Goal: Task Accomplishment & Management: Use online tool/utility

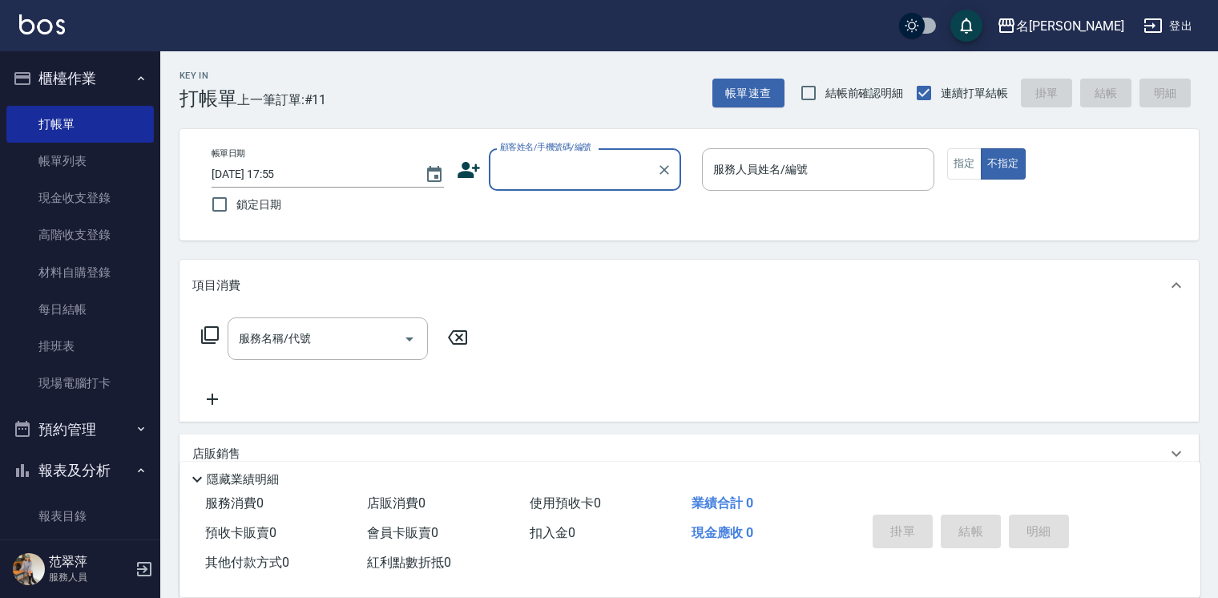
click at [536, 166] on input "顧客姓名/手機號碼/編號" at bounding box center [573, 169] width 154 height 28
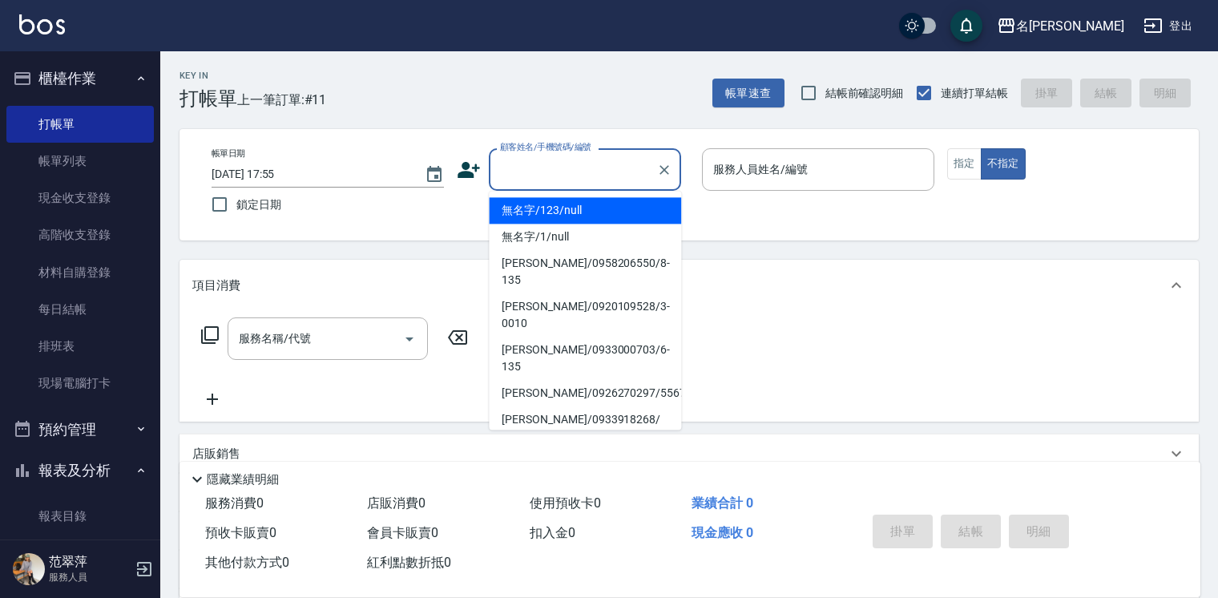
click at [564, 213] on li "無名字/123/null" at bounding box center [585, 210] width 192 height 26
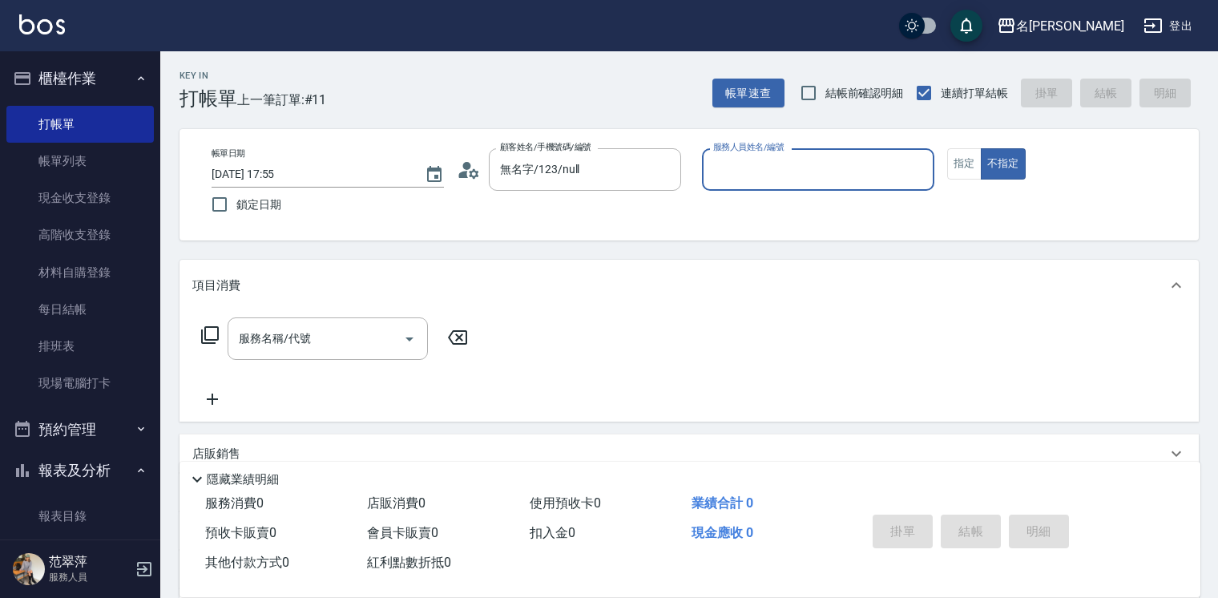
type input "無名字/123/null"
click at [755, 175] on input "服務人員姓名/編號" at bounding box center [818, 169] width 218 height 28
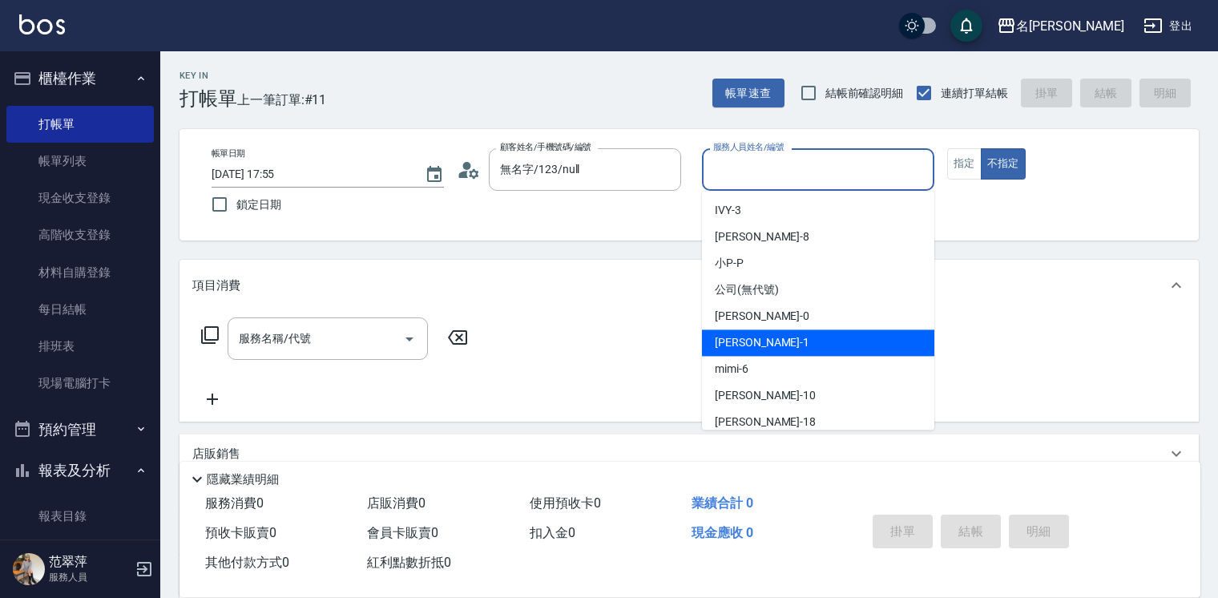
click at [776, 329] on div "[PERSON_NAME] -1" at bounding box center [818, 342] width 232 height 26
type input "[PERSON_NAME]-1"
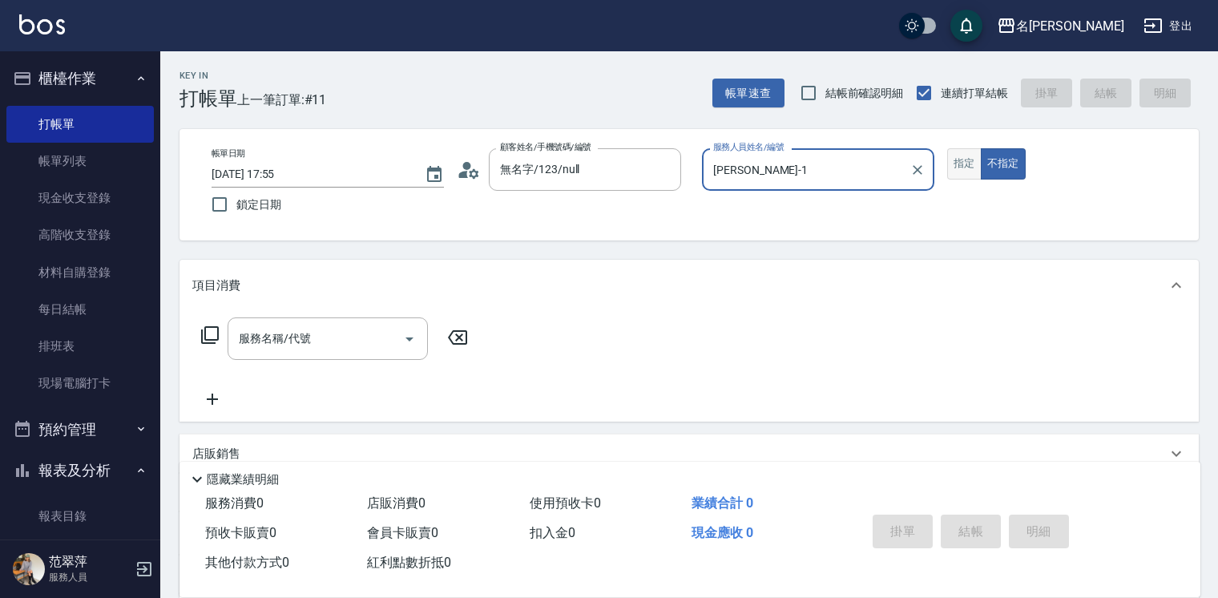
click at [958, 163] on button "指定" at bounding box center [964, 163] width 34 height 31
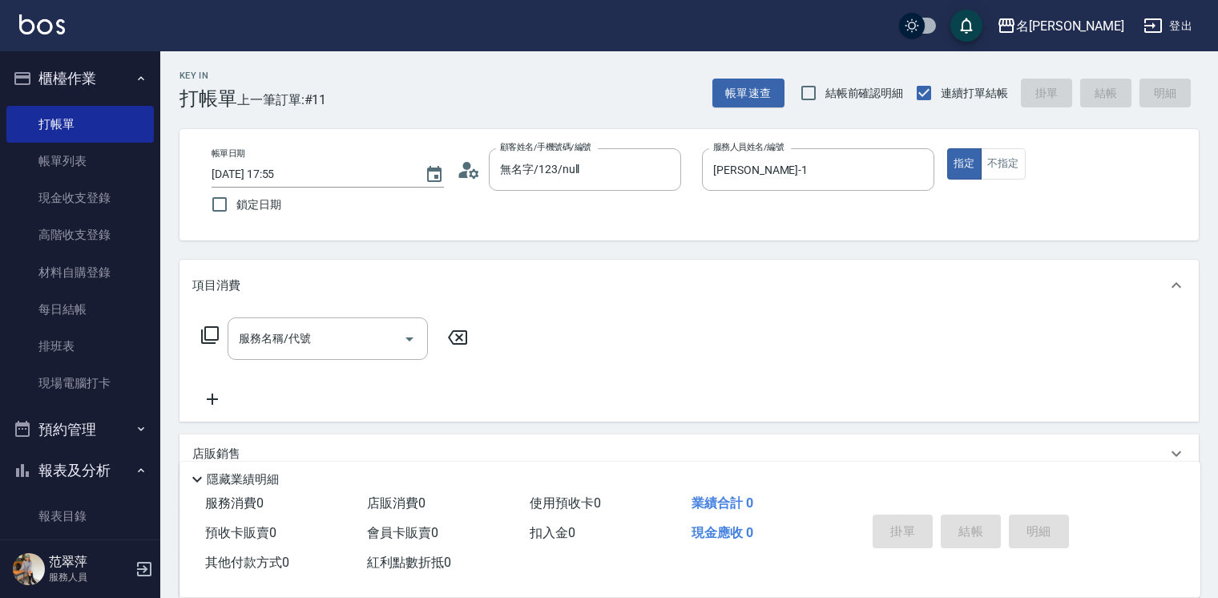
click at [208, 333] on icon at bounding box center [209, 334] width 19 height 19
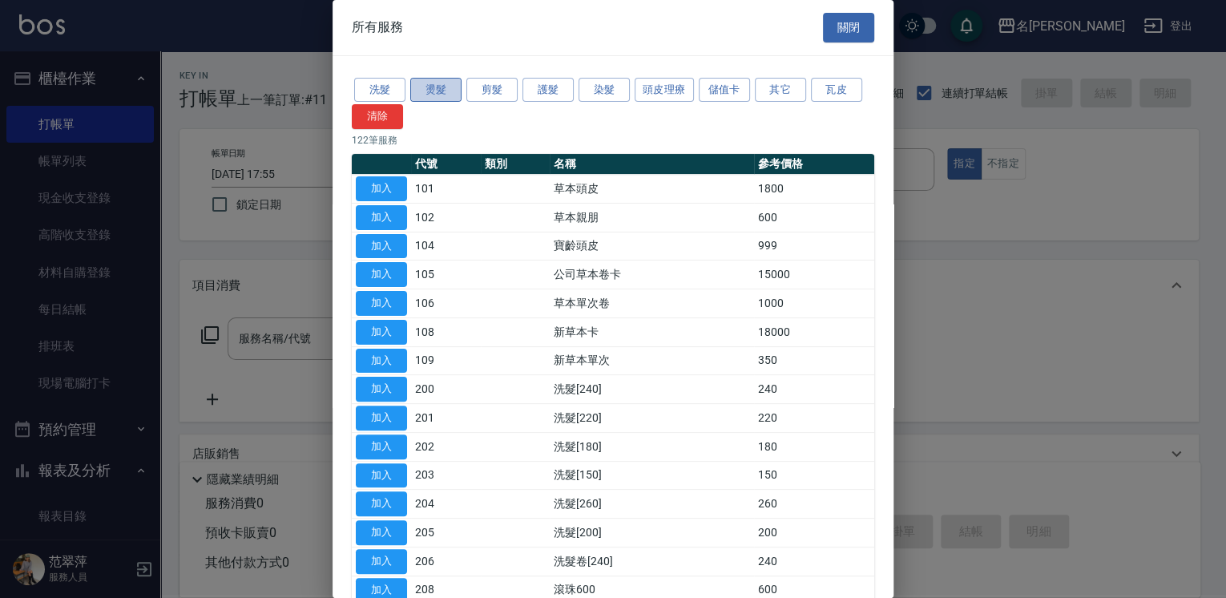
click at [437, 88] on button "燙髮" at bounding box center [435, 90] width 51 height 25
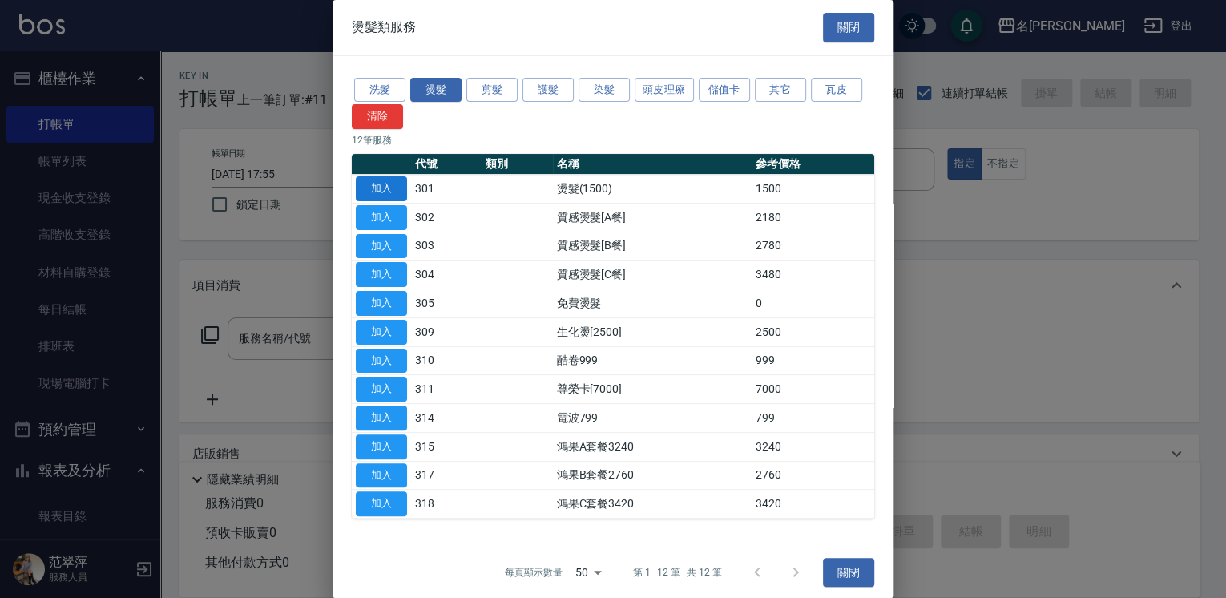
click at [377, 185] on button "加入" at bounding box center [381, 188] width 51 height 25
type input "燙髮(1500)(301)"
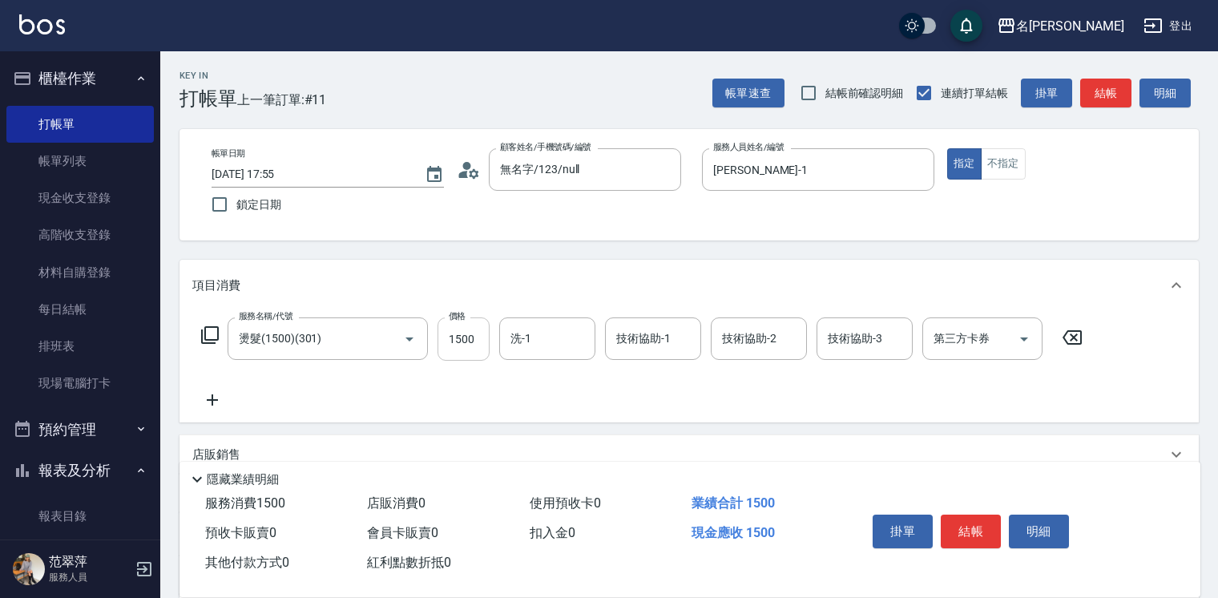
click at [474, 333] on input "1500" at bounding box center [463, 338] width 52 height 43
type input "2000"
type input "鴨肉-23"
type input "[PERSON_NAME]-1"
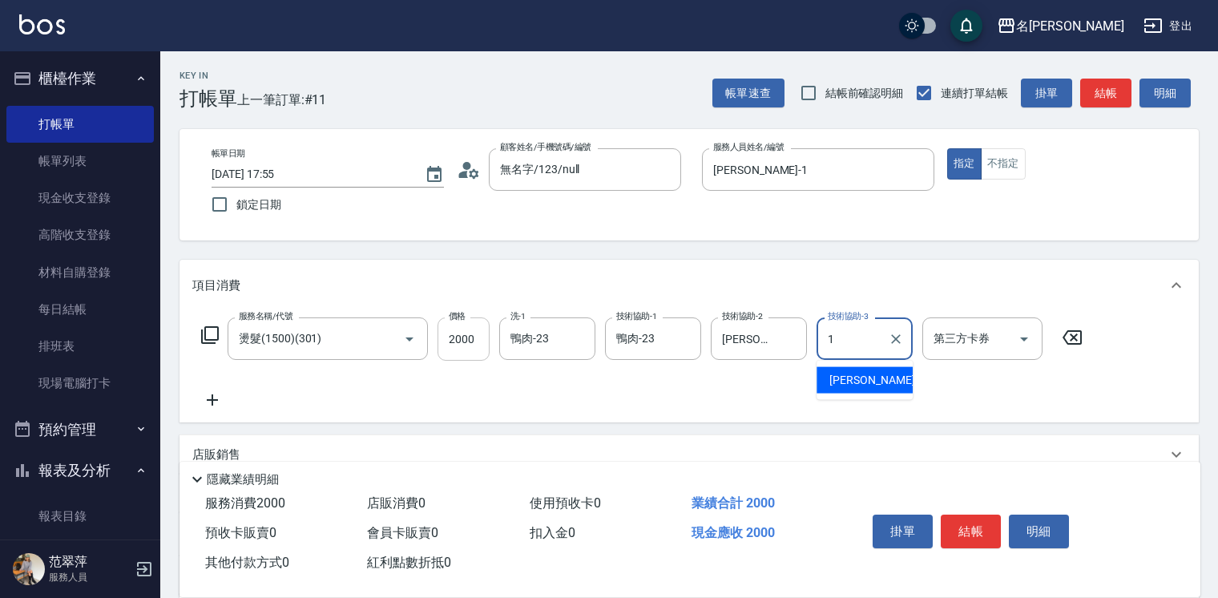
type input "[PERSON_NAME]-1"
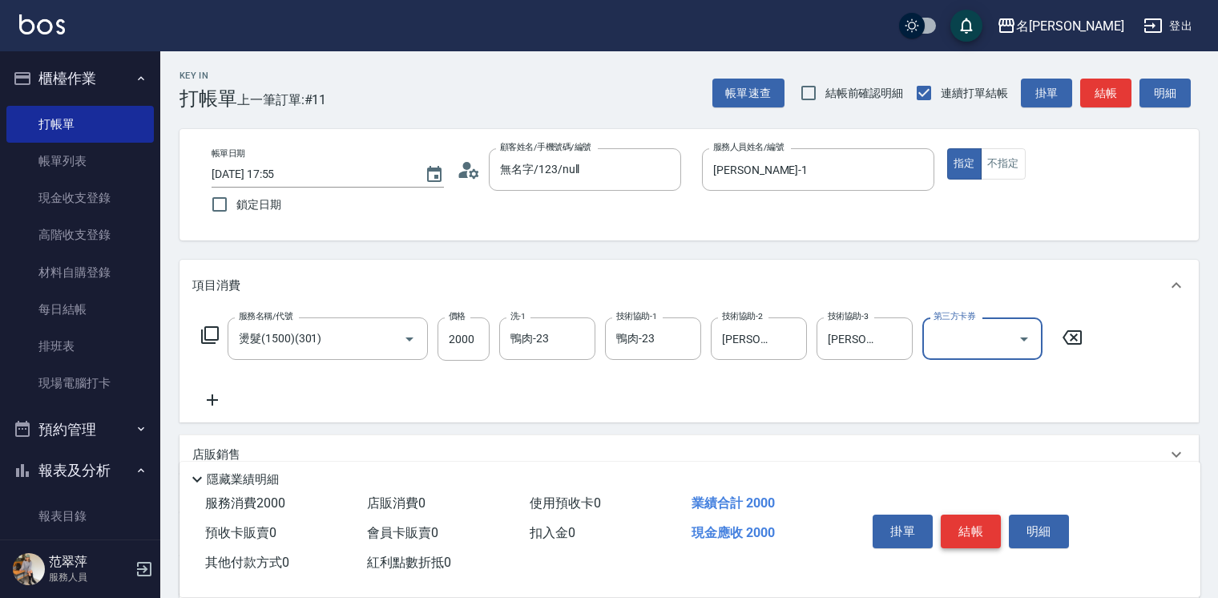
click at [963, 526] on button "結帳" at bounding box center [971, 531] width 60 height 34
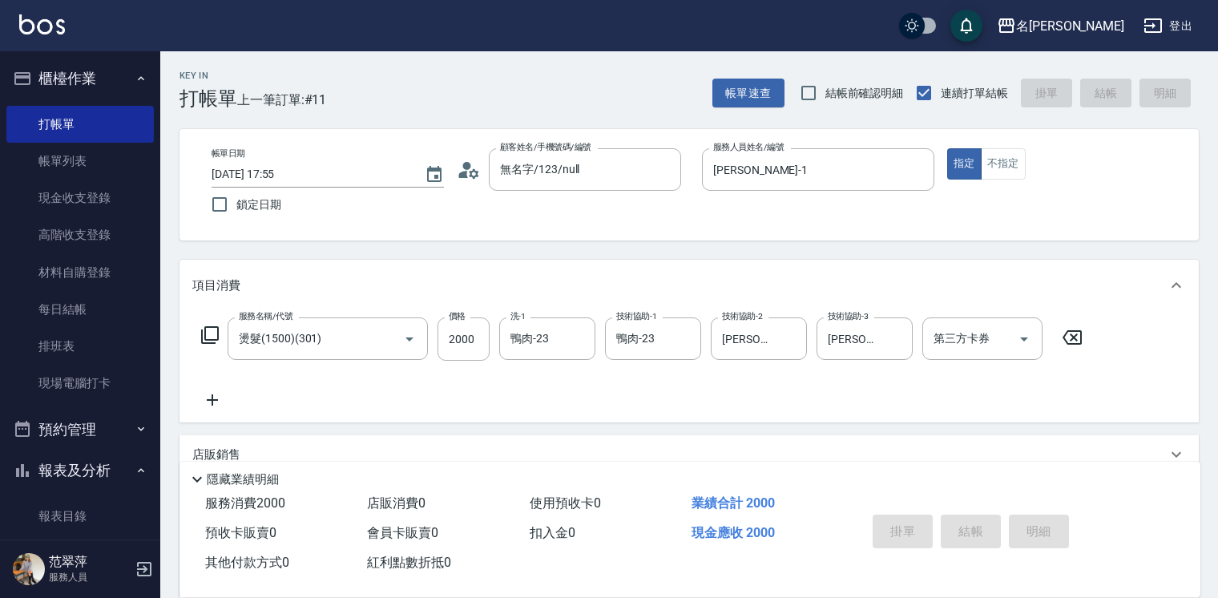
type input "[DATE] 19:14"
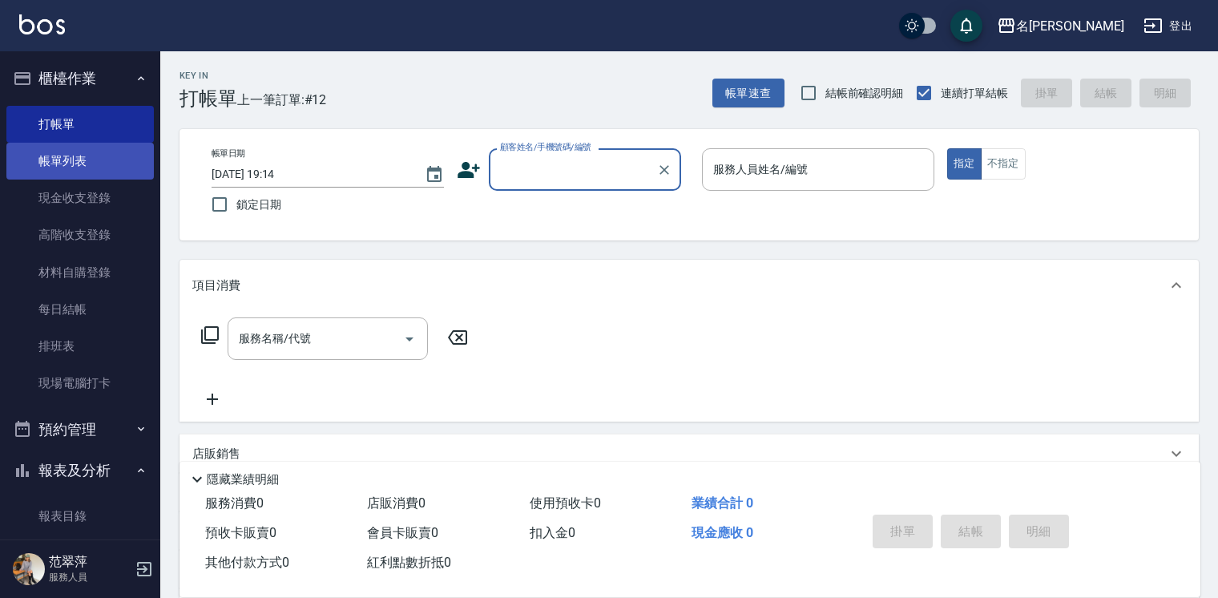
click at [71, 160] on link "帳單列表" at bounding box center [79, 161] width 147 height 37
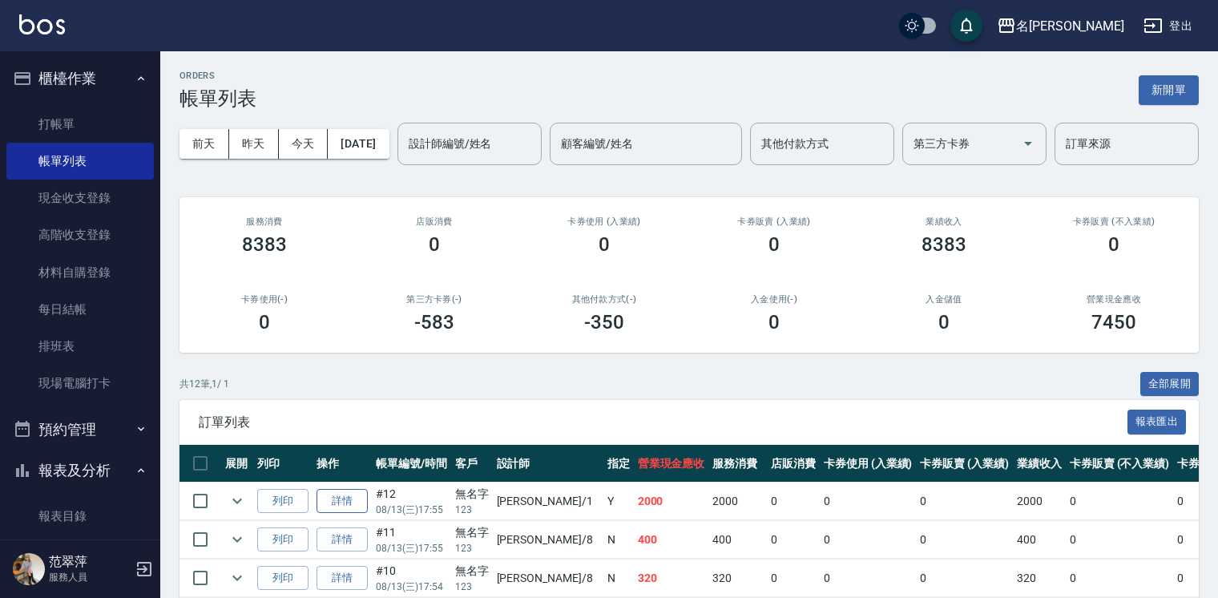
click at [336, 514] on link "詳情" at bounding box center [341, 501] width 51 height 25
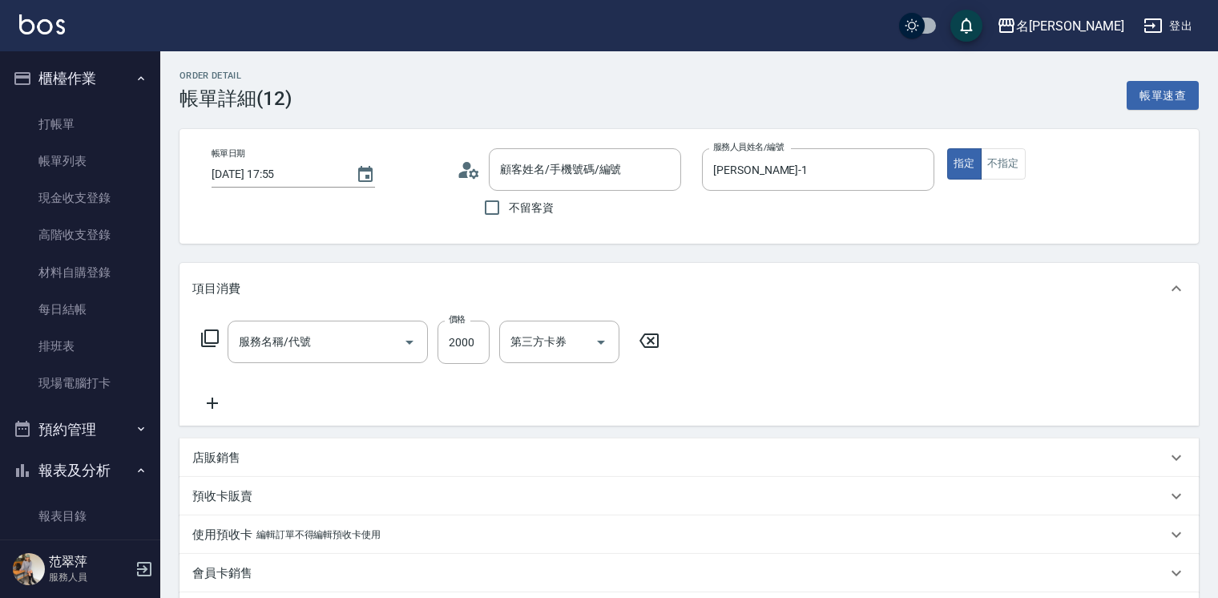
type input "[DATE] 17:55"
type input "[PERSON_NAME]-1"
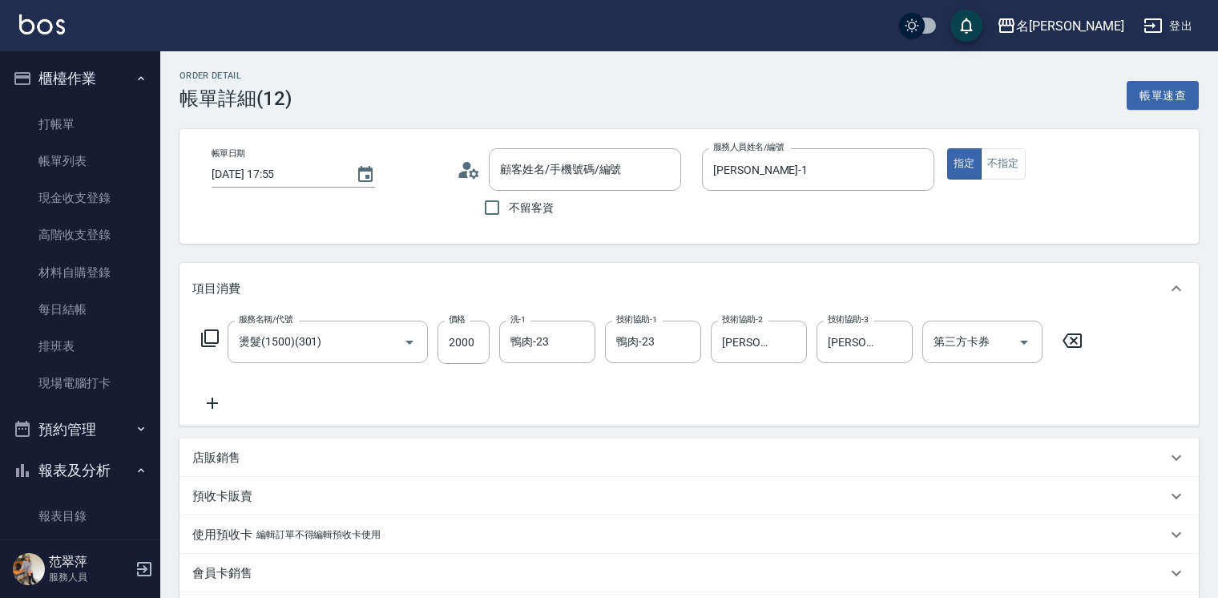
type input "燙髮(1500)(301)"
type input "無名字/123/null"
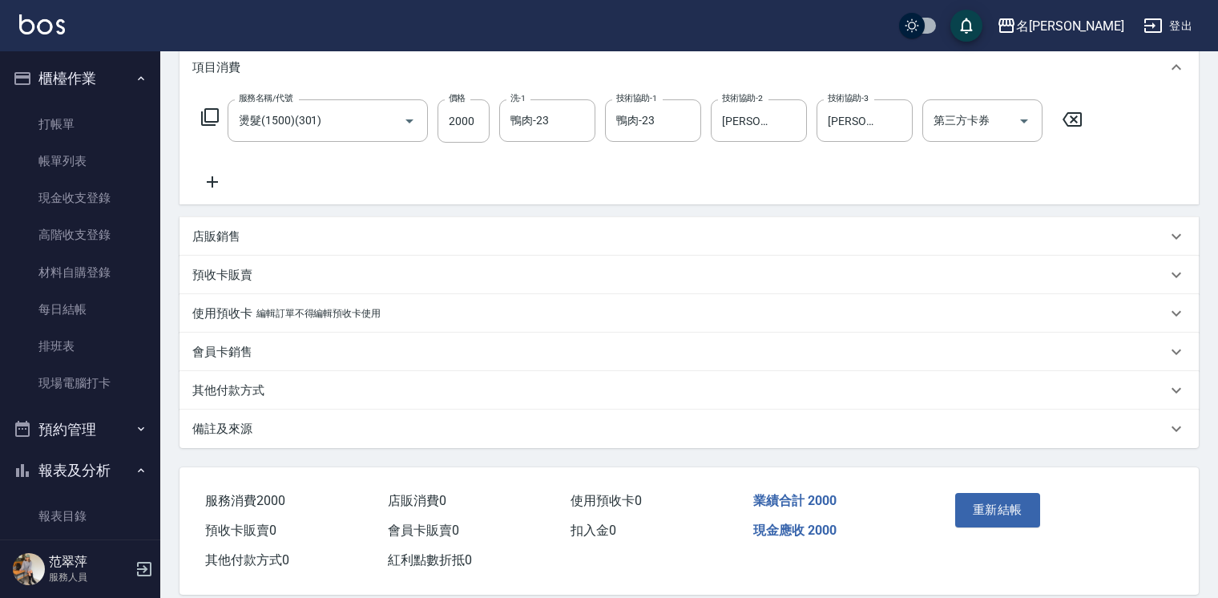
scroll to position [243, 0]
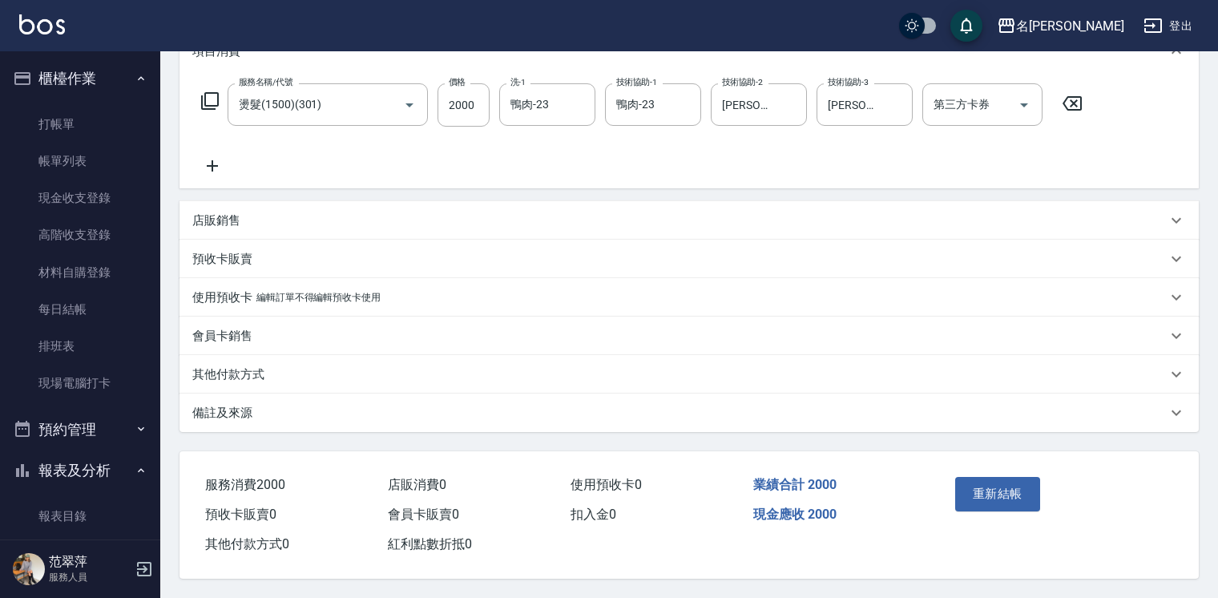
click at [224, 359] on div "其他付款方式" at bounding box center [688, 374] width 1019 height 38
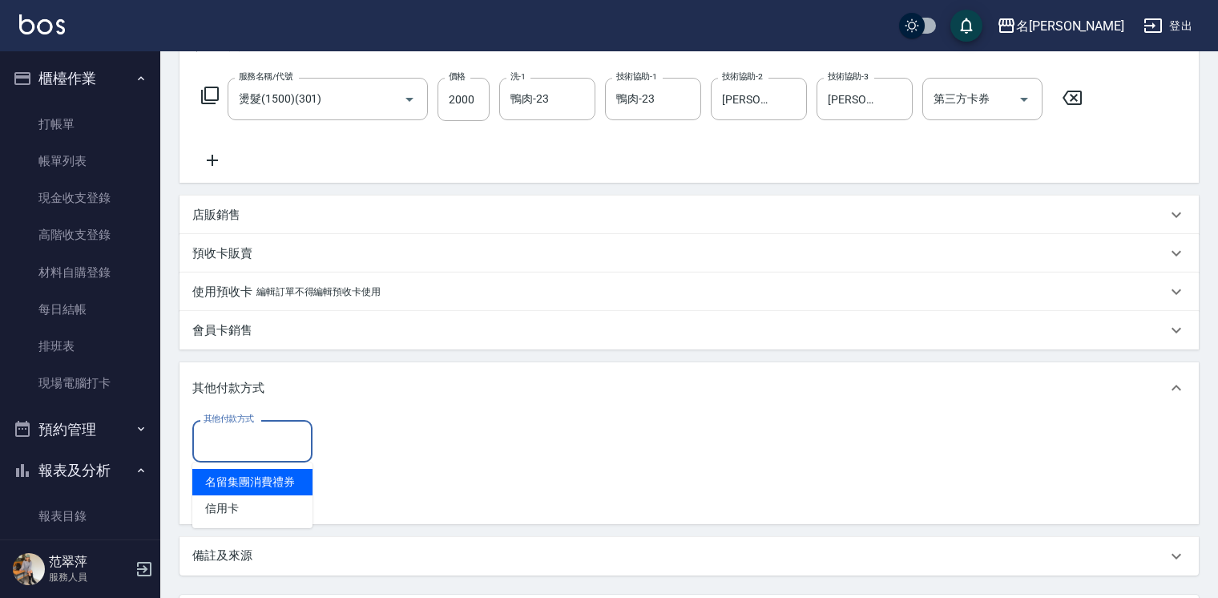
click at [232, 446] on input "其他付款方式" at bounding box center [252, 441] width 106 height 28
click at [240, 507] on span "信用卡" at bounding box center [252, 508] width 120 height 26
type input "信用卡"
click at [332, 439] on input "0" at bounding box center [382, 441] width 120 height 43
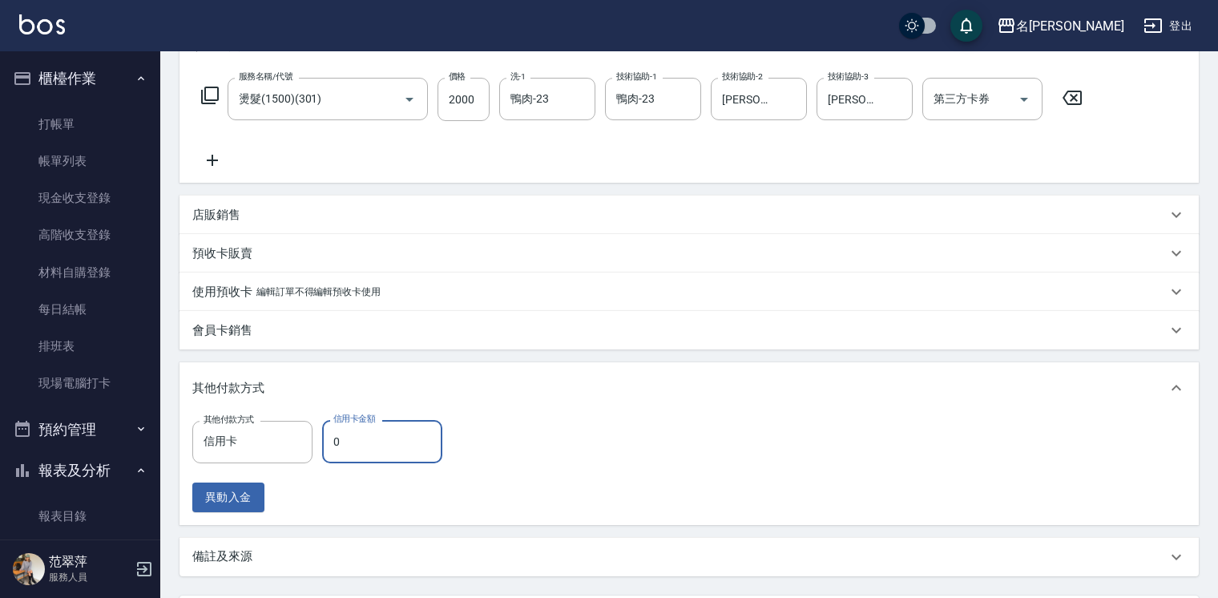
click at [357, 442] on input "0" at bounding box center [382, 441] width 120 height 43
click at [367, 436] on input "220" at bounding box center [382, 441] width 120 height 43
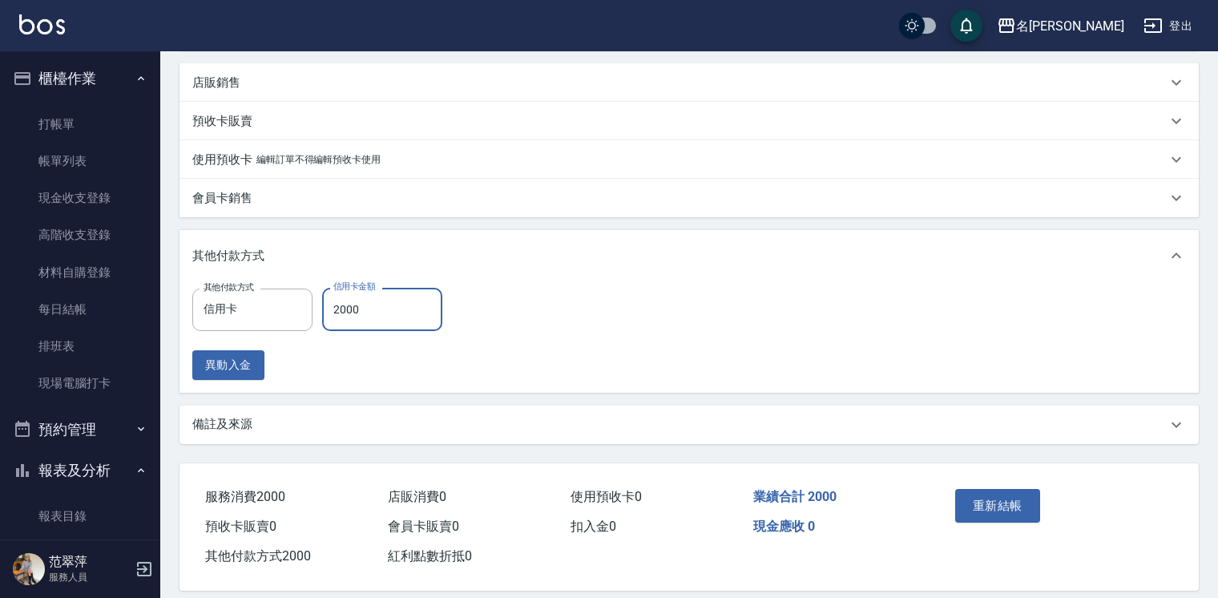
scroll to position [392, 0]
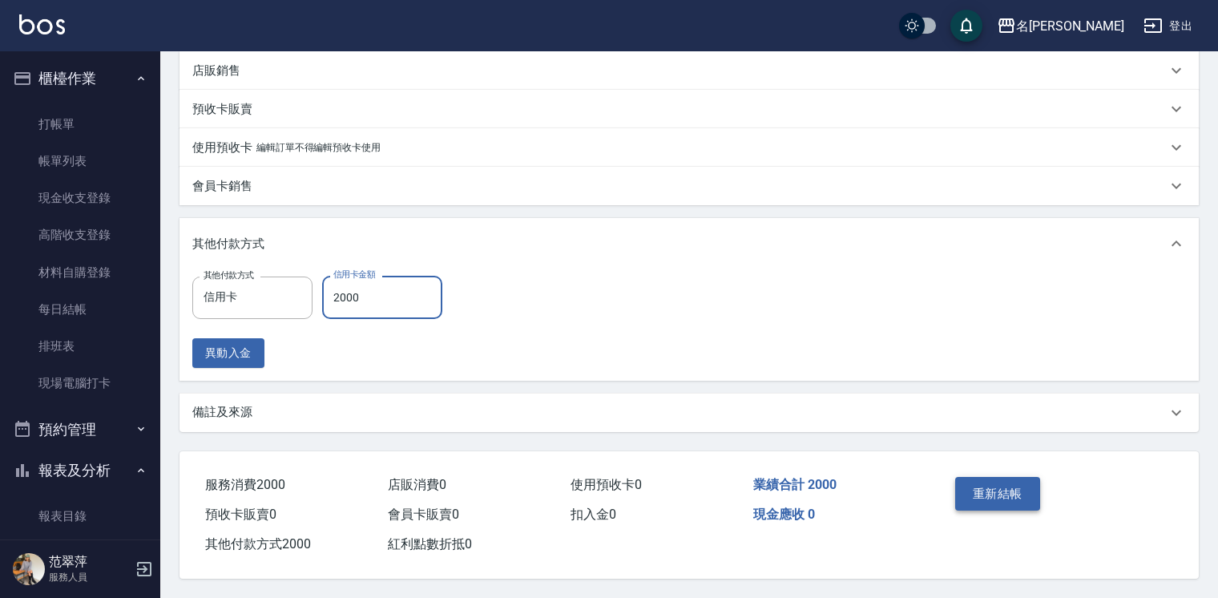
type input "2000"
click at [993, 489] on button "重新結帳" at bounding box center [997, 494] width 85 height 34
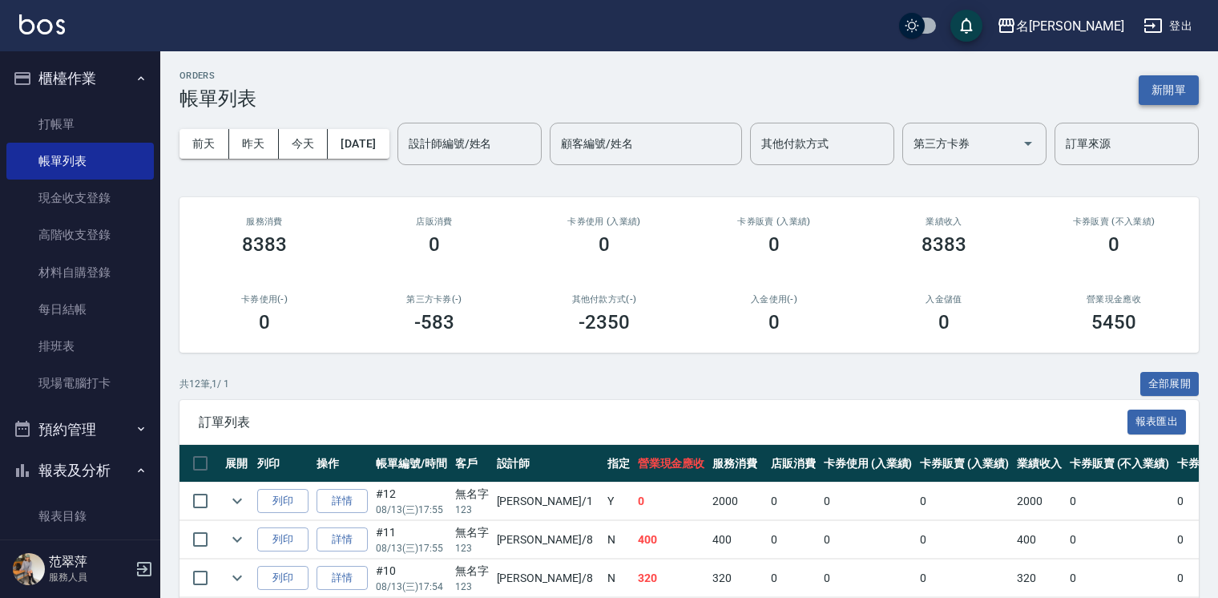
click at [1158, 82] on button "新開單" at bounding box center [1168, 90] width 60 height 30
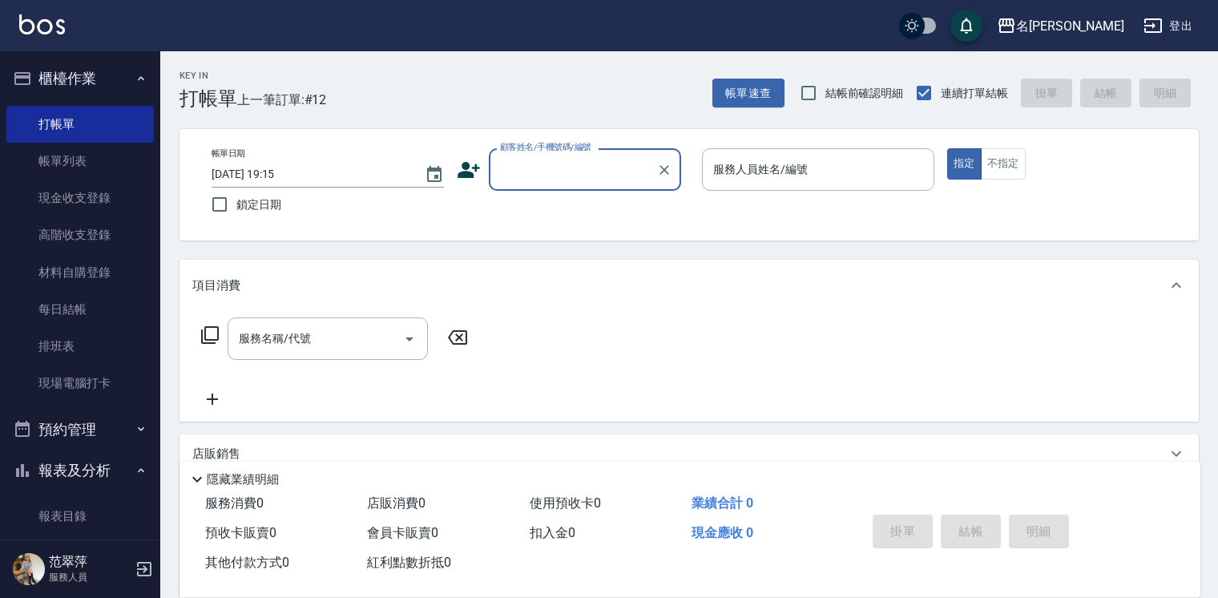
click at [574, 175] on input "顧客姓名/手機號碼/編號" at bounding box center [573, 169] width 154 height 28
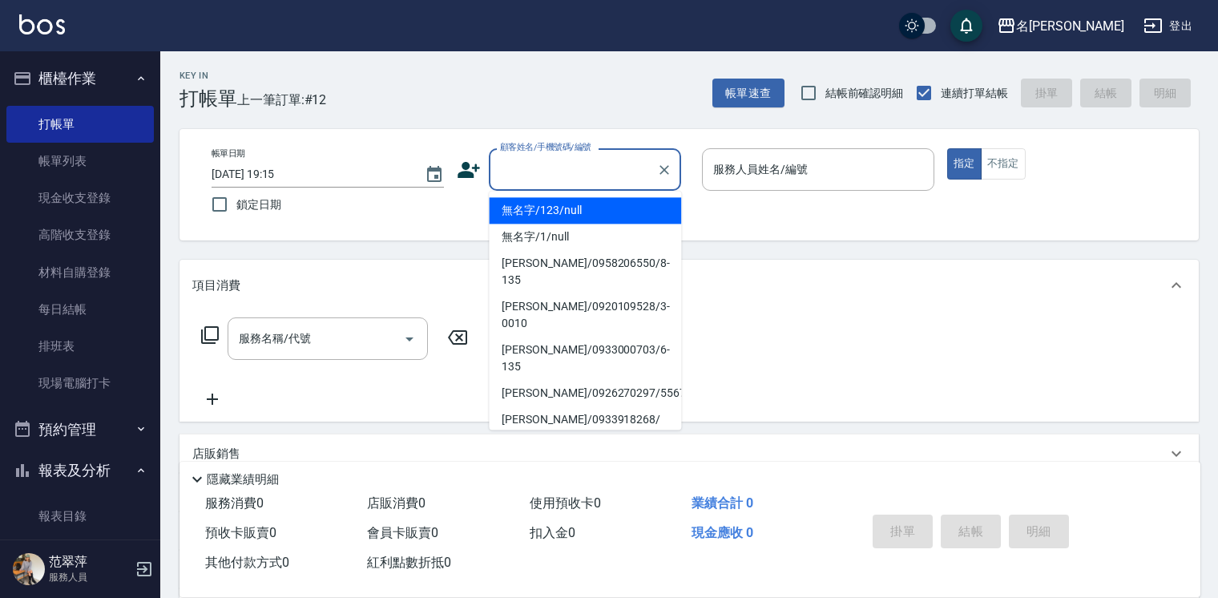
click at [590, 212] on li "無名字/123/null" at bounding box center [585, 210] width 192 height 26
type input "無名字/123/null"
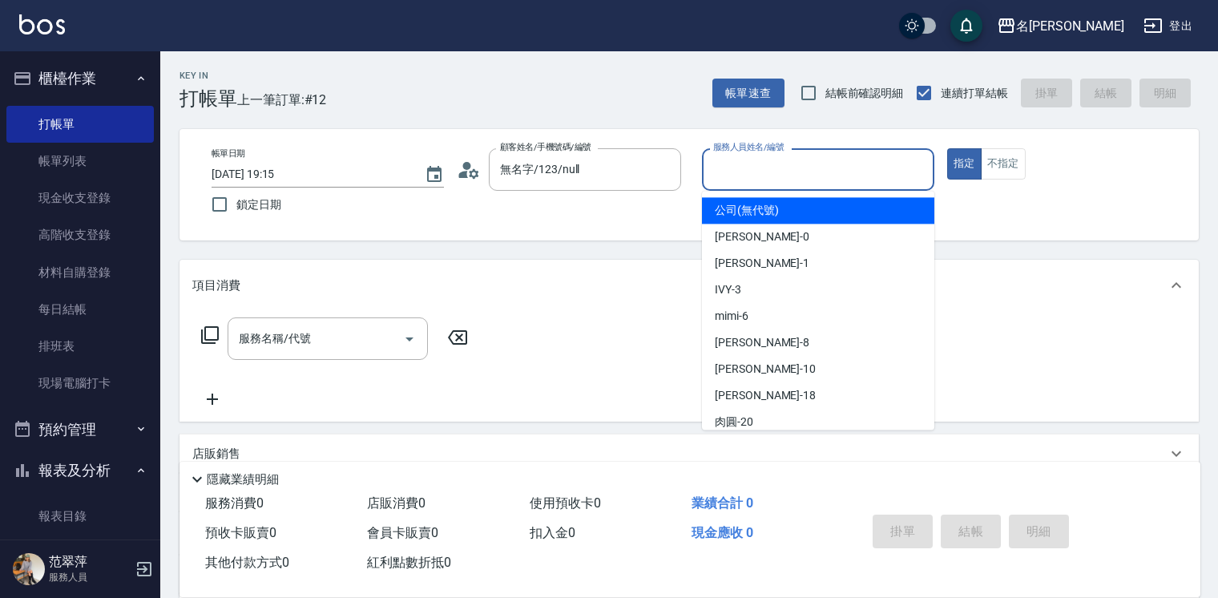
click at [742, 173] on input "服務人員姓名/編號" at bounding box center [818, 169] width 218 height 28
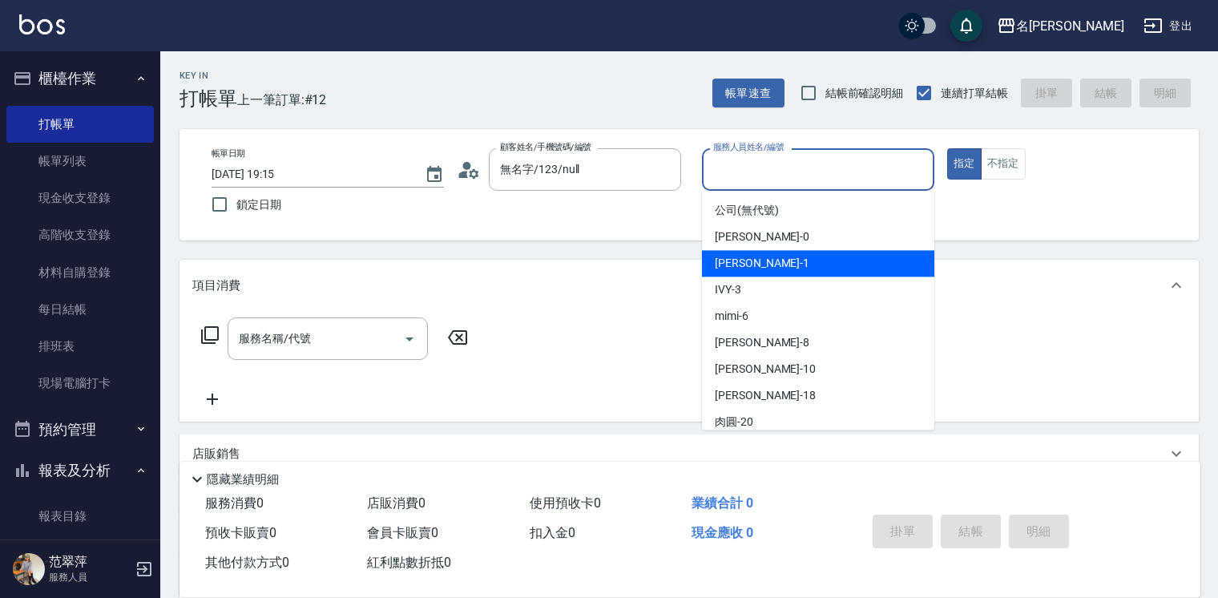
click at [762, 264] on div "[PERSON_NAME] -1" at bounding box center [818, 263] width 232 height 26
type input "[PERSON_NAME]-1"
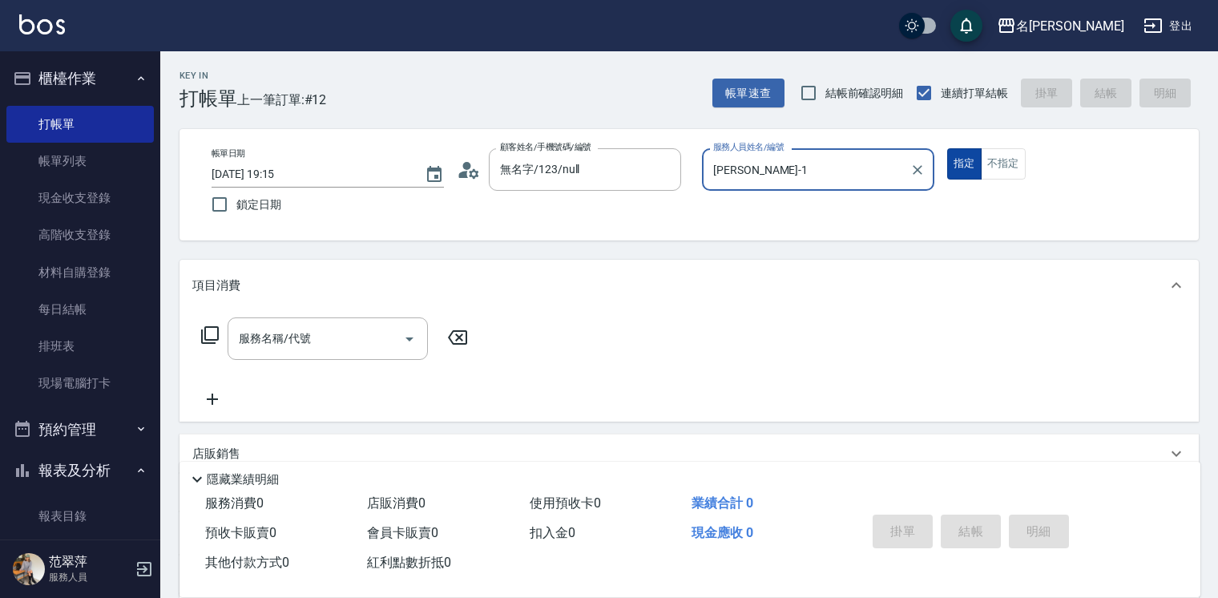
click at [957, 163] on button "指定" at bounding box center [964, 163] width 34 height 31
click at [212, 334] on icon at bounding box center [209, 334] width 19 height 19
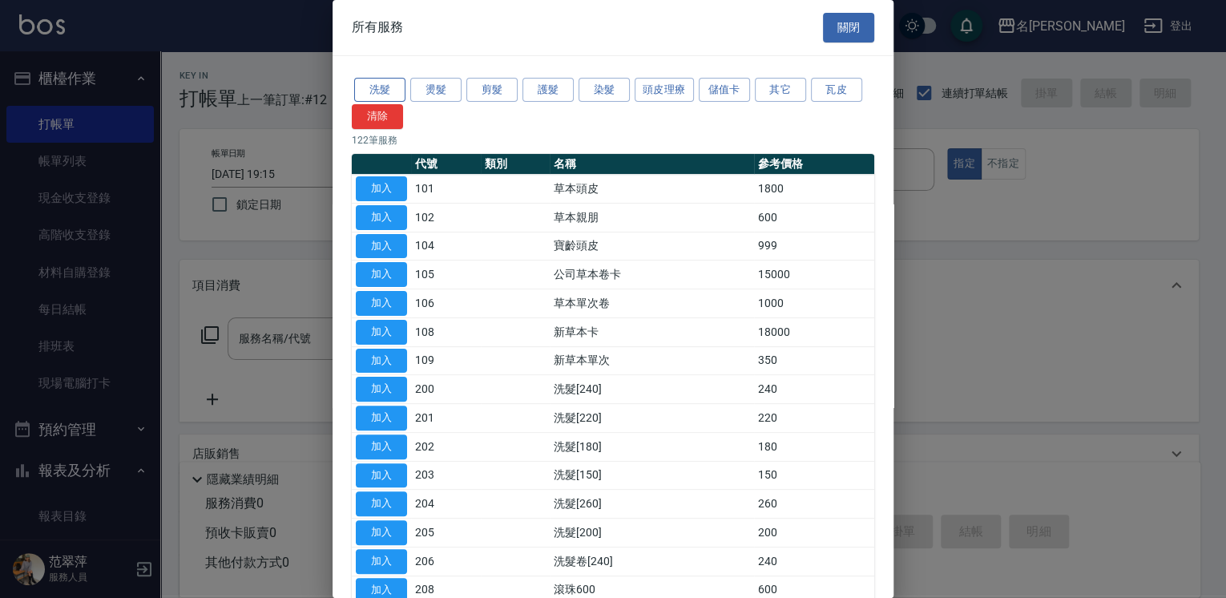
click at [394, 86] on button "洗髮" at bounding box center [379, 90] width 51 height 25
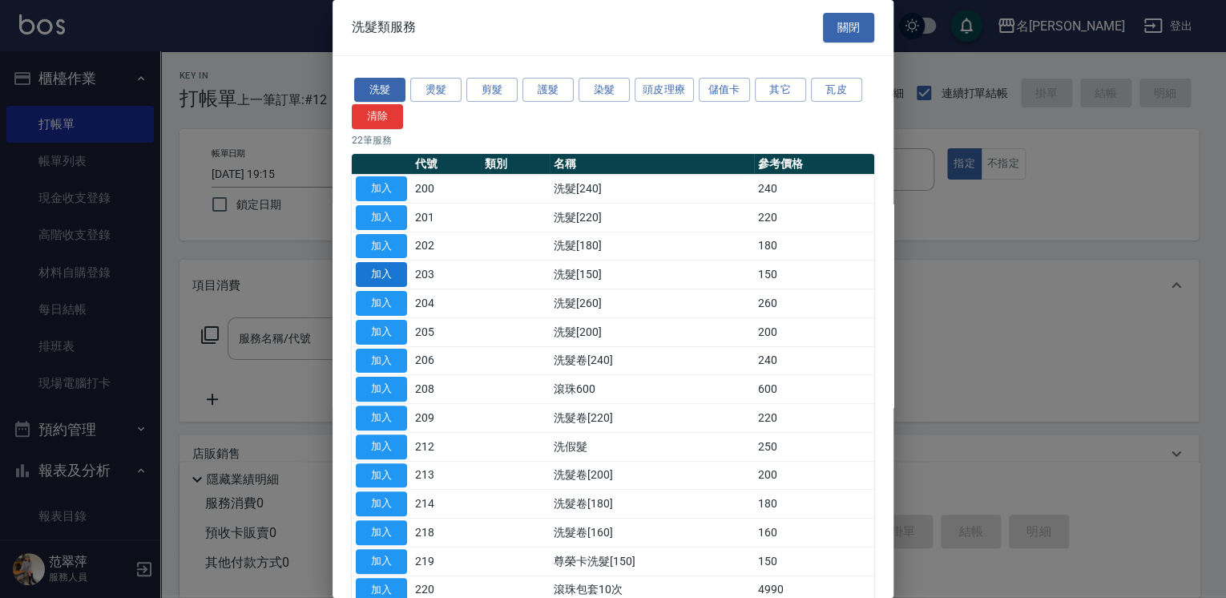
click at [381, 267] on button "加入" at bounding box center [381, 274] width 51 height 25
type input "洗髮[150](203)"
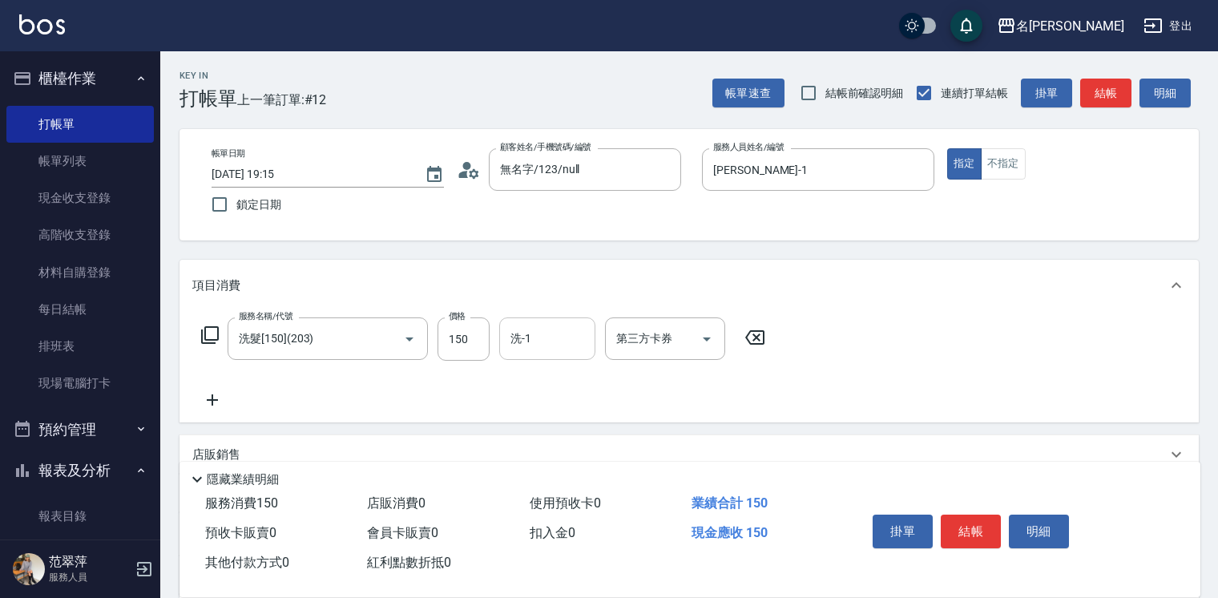
click at [535, 340] on input "洗-1" at bounding box center [547, 338] width 82 height 28
type input "鴨肉-23"
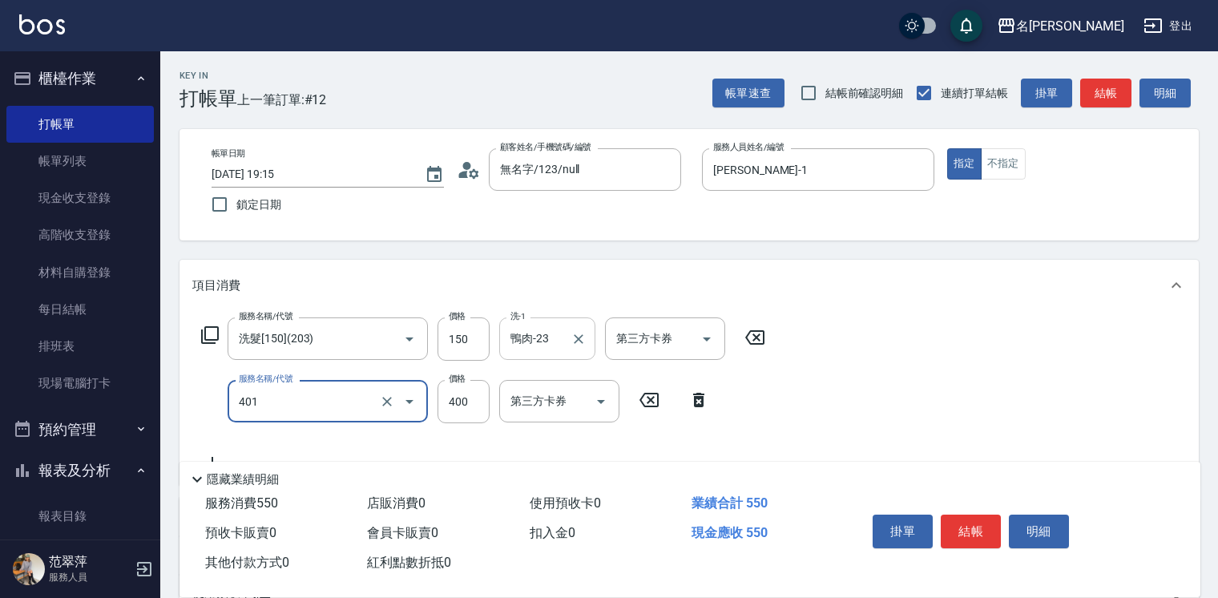
type input "剪髮(400)(401)"
type input "259"
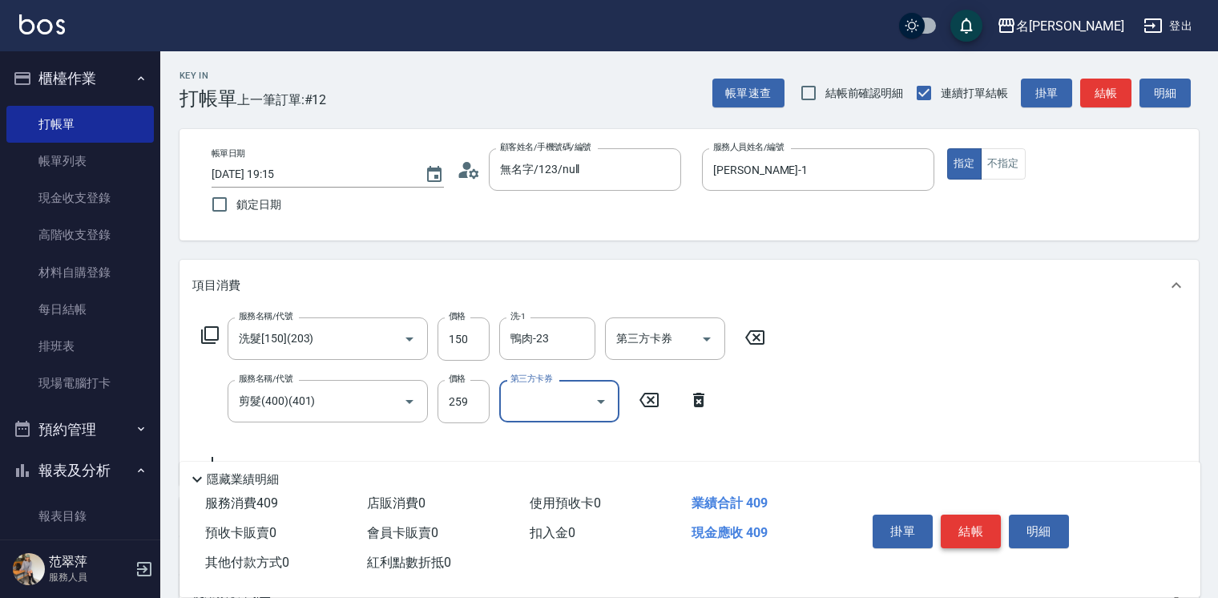
click at [943, 526] on button "結帳" at bounding box center [971, 531] width 60 height 34
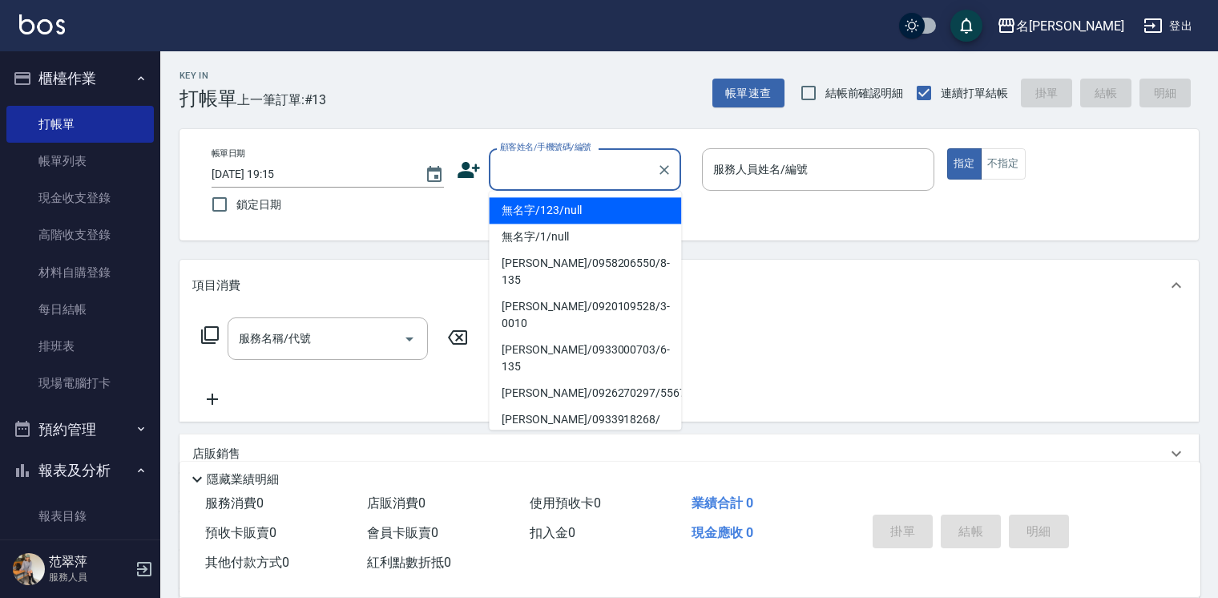
click at [522, 161] on input "顧客姓名/手機號碼/編號" at bounding box center [573, 169] width 154 height 28
click at [553, 204] on li "無名字/123/null" at bounding box center [585, 210] width 192 height 26
type input "無名字/123/null"
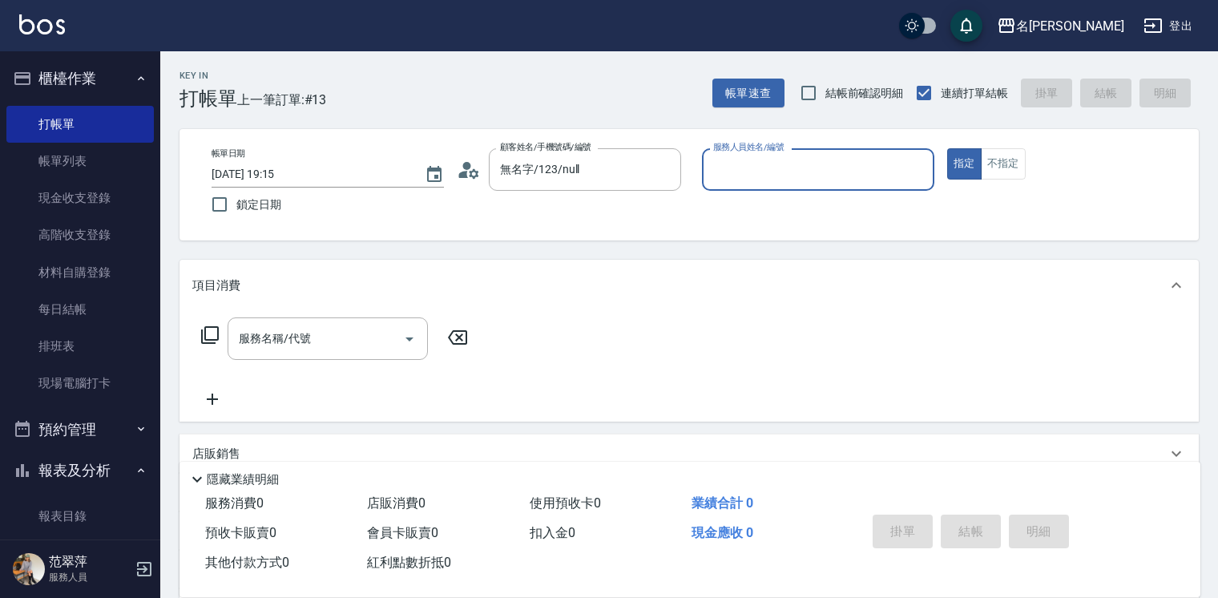
click at [762, 167] on input "服務人員姓名/編號" at bounding box center [818, 169] width 218 height 28
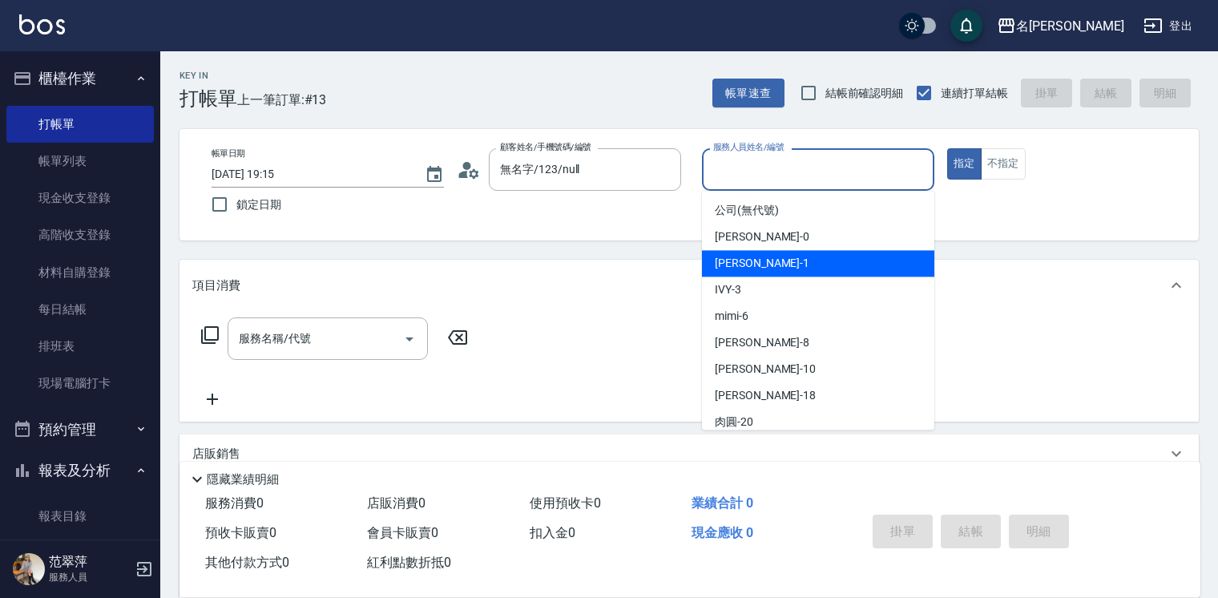
click at [763, 269] on div "[PERSON_NAME] -1" at bounding box center [818, 263] width 232 height 26
type input "[PERSON_NAME]-1"
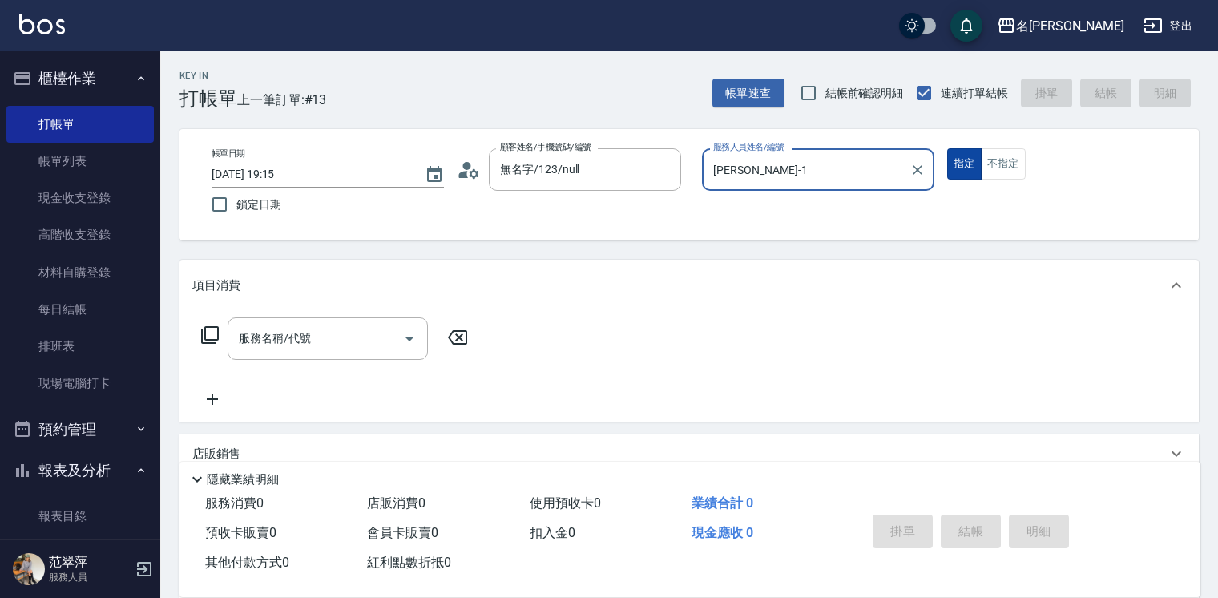
click at [961, 157] on button "指定" at bounding box center [964, 163] width 34 height 31
click at [211, 331] on icon at bounding box center [209, 334] width 19 height 19
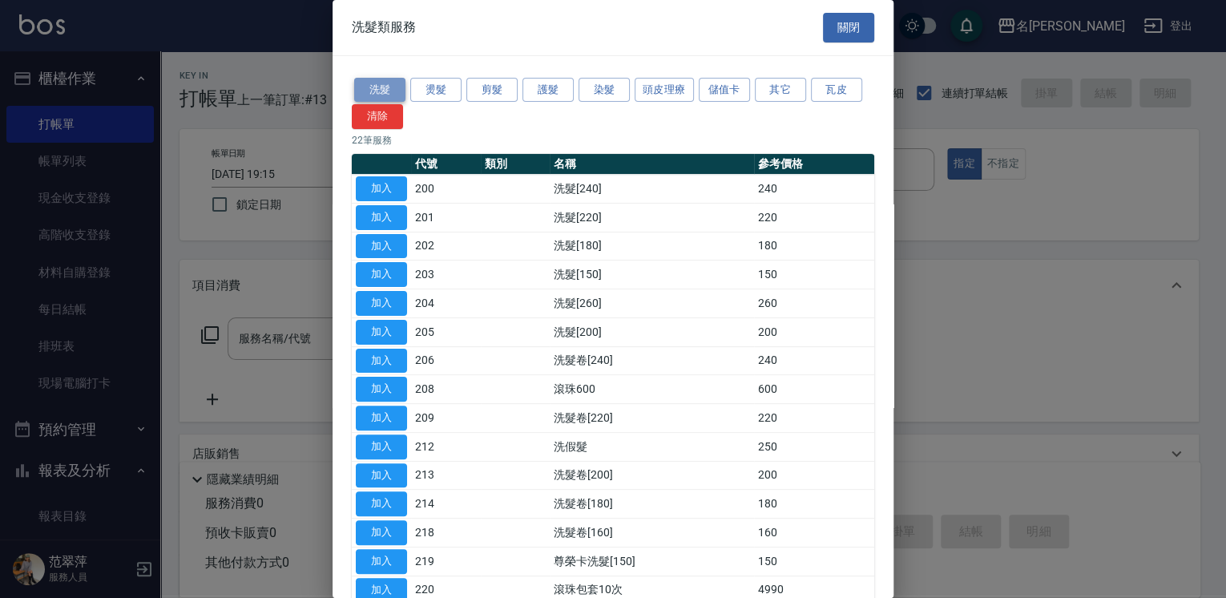
click at [371, 90] on button "洗髮" at bounding box center [379, 90] width 51 height 25
click at [372, 267] on button "加入" at bounding box center [381, 274] width 51 height 25
type input "洗髮[150](203)"
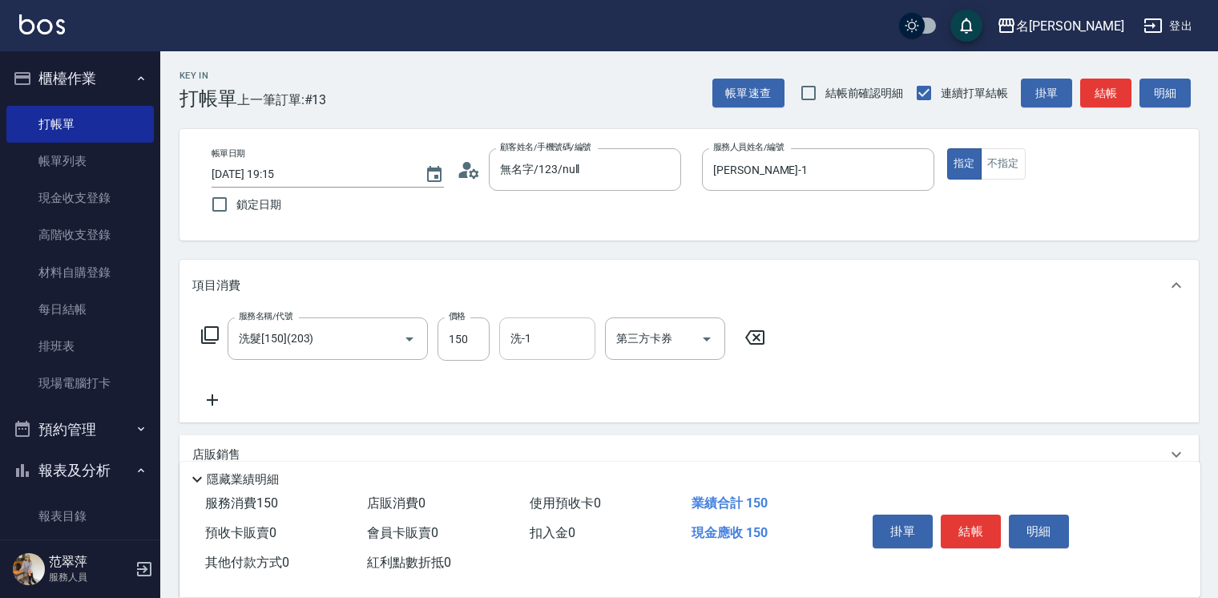
click at [554, 344] on input "洗-1" at bounding box center [547, 338] width 82 height 28
type input "鴨肉-23"
click at [986, 522] on button "結帳" at bounding box center [971, 531] width 60 height 34
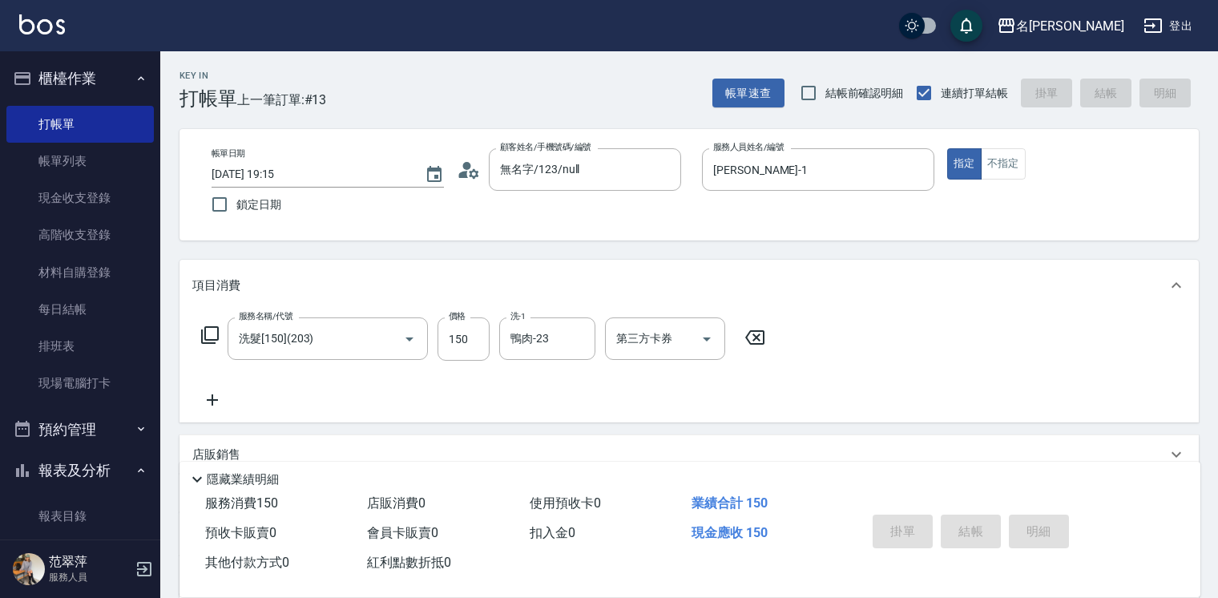
type input "[DATE] 19:16"
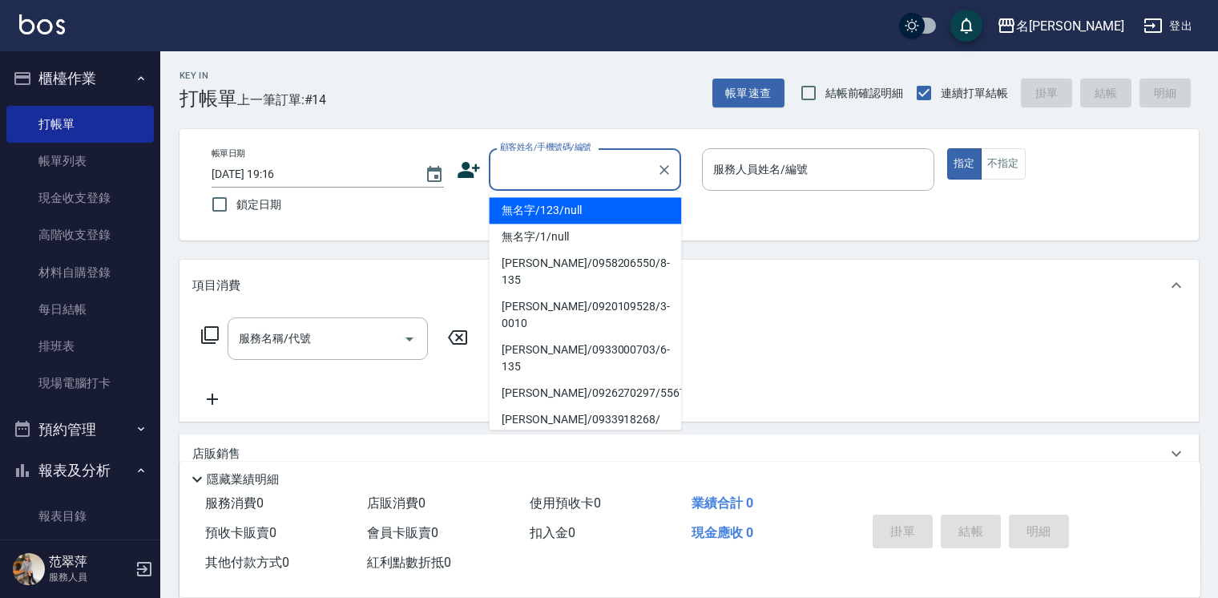
click at [545, 175] on input "顧客姓名/手機號碼/編號" at bounding box center [573, 169] width 154 height 28
click at [565, 211] on li "無名字/123/null" at bounding box center [585, 210] width 192 height 26
type input "無名字/123/null"
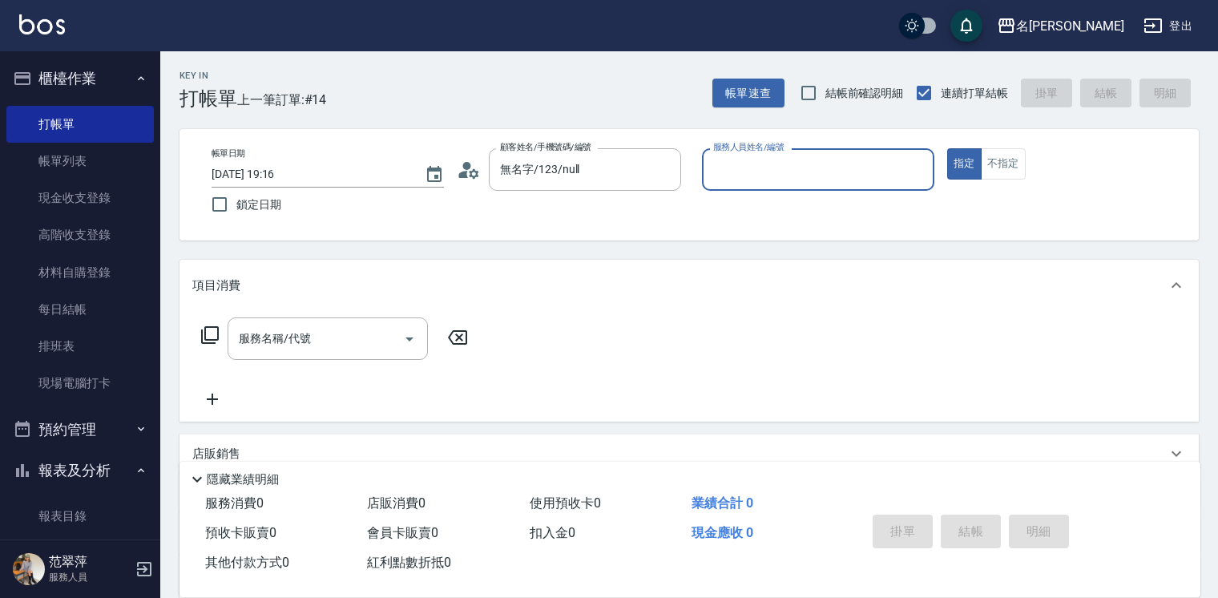
click at [782, 170] on input "服務人員姓名/編號" at bounding box center [818, 169] width 218 height 28
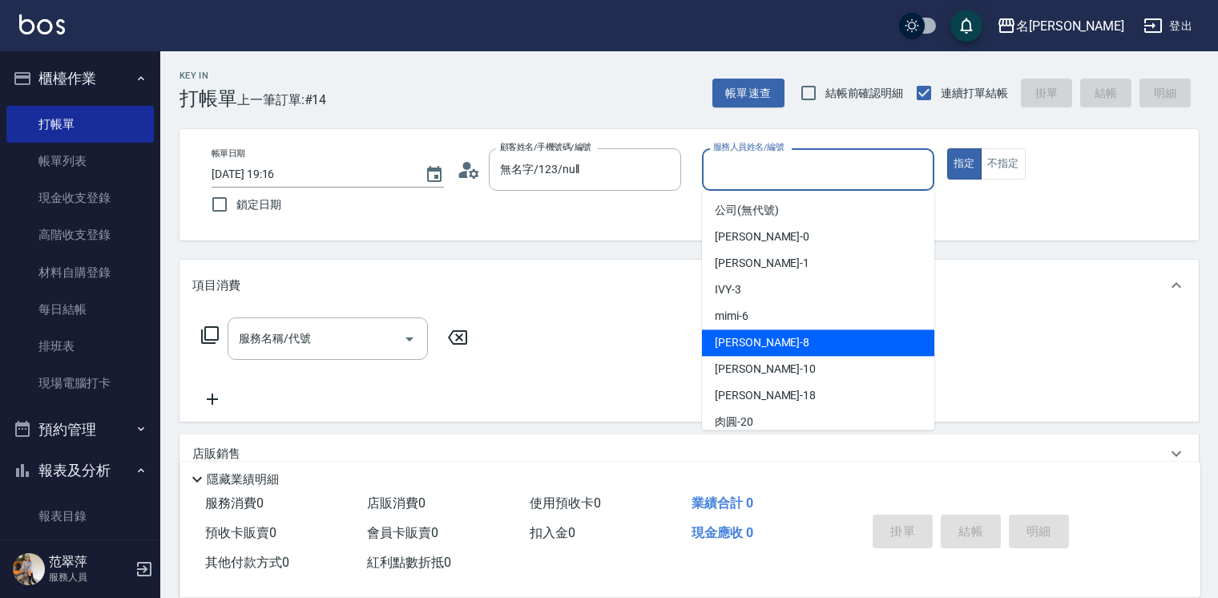
click at [781, 351] on div "曉容 -8" at bounding box center [818, 342] width 232 height 26
type input "曉容-8"
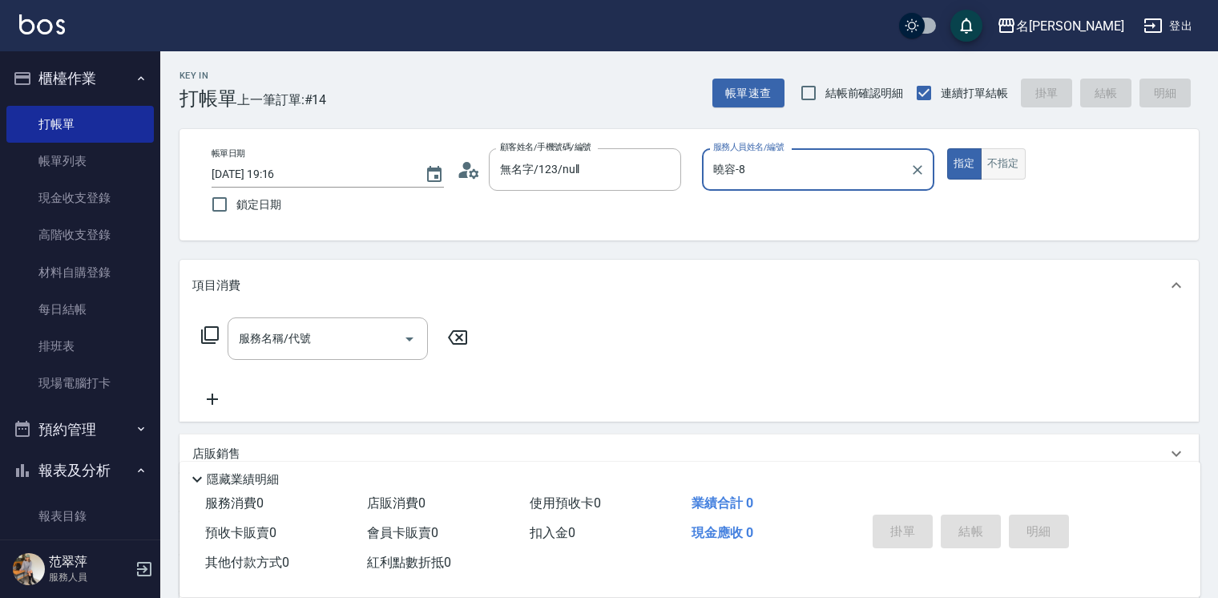
click at [997, 163] on button "不指定" at bounding box center [1003, 163] width 45 height 31
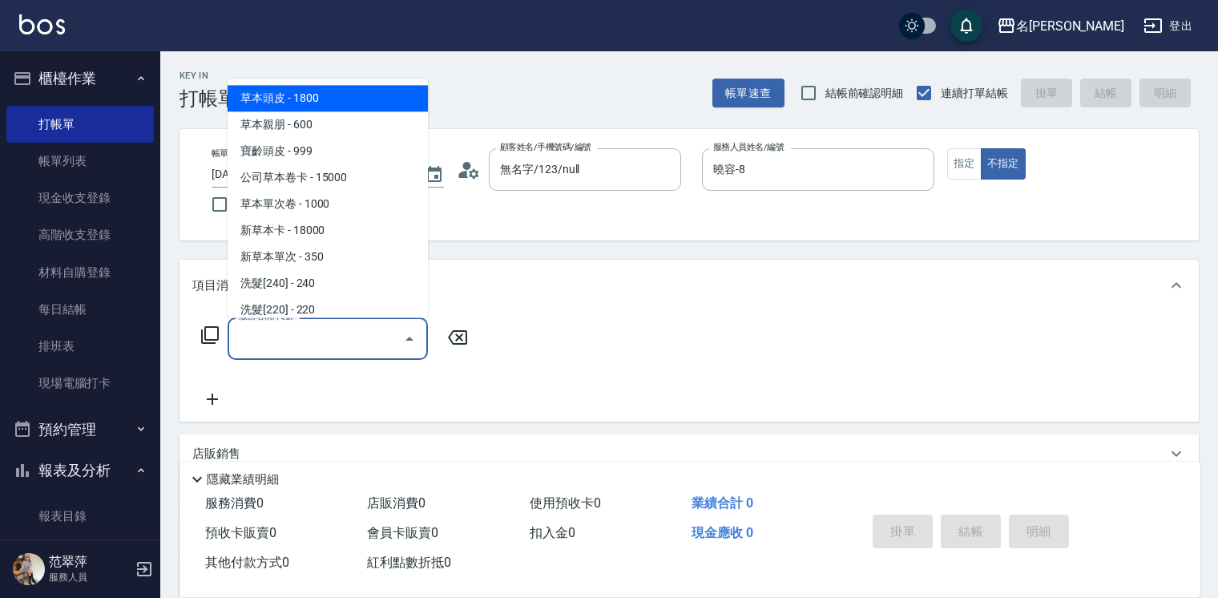
click at [276, 341] on input "服務名稱/代號" at bounding box center [316, 338] width 162 height 28
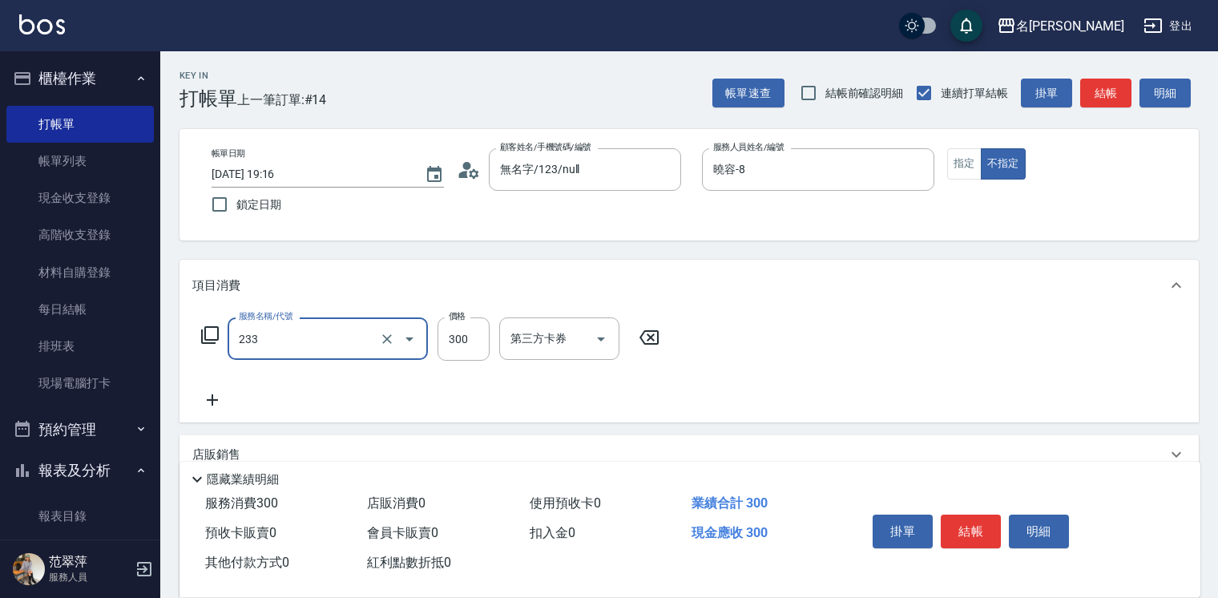
type input "洗髮300(233)"
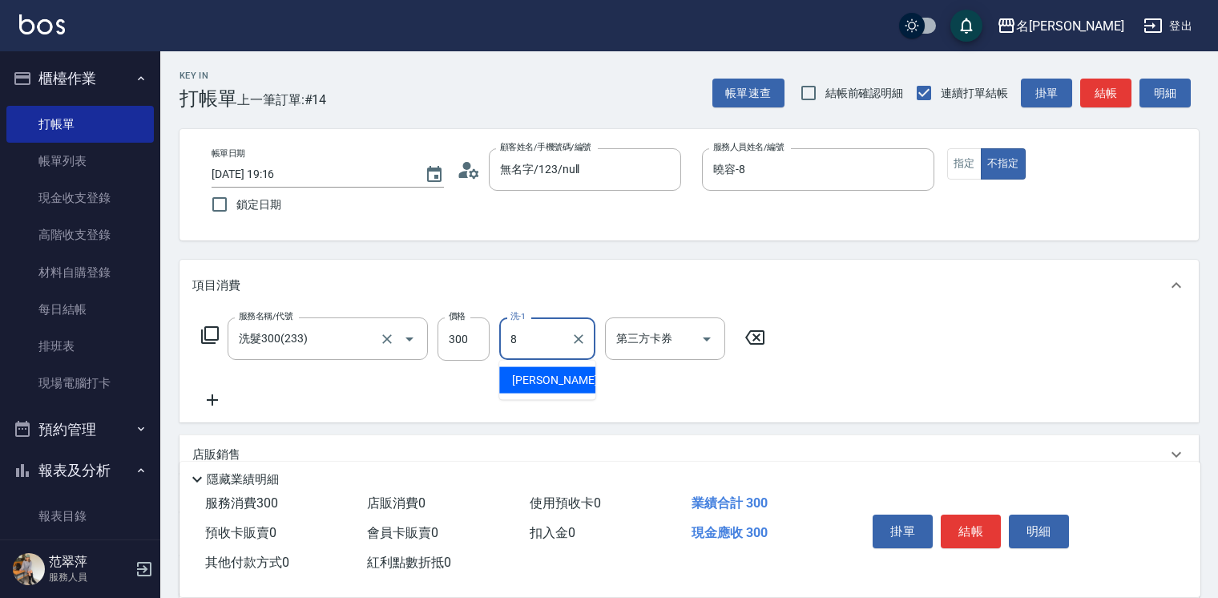
type input "曉容-8"
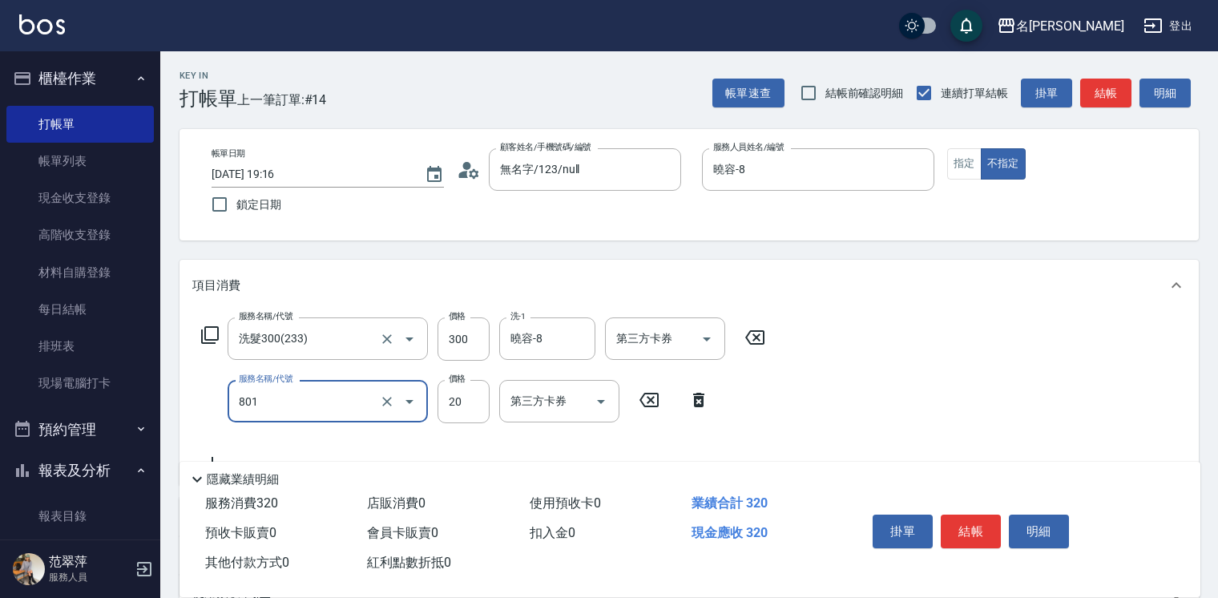
type input "潤絲20(801)"
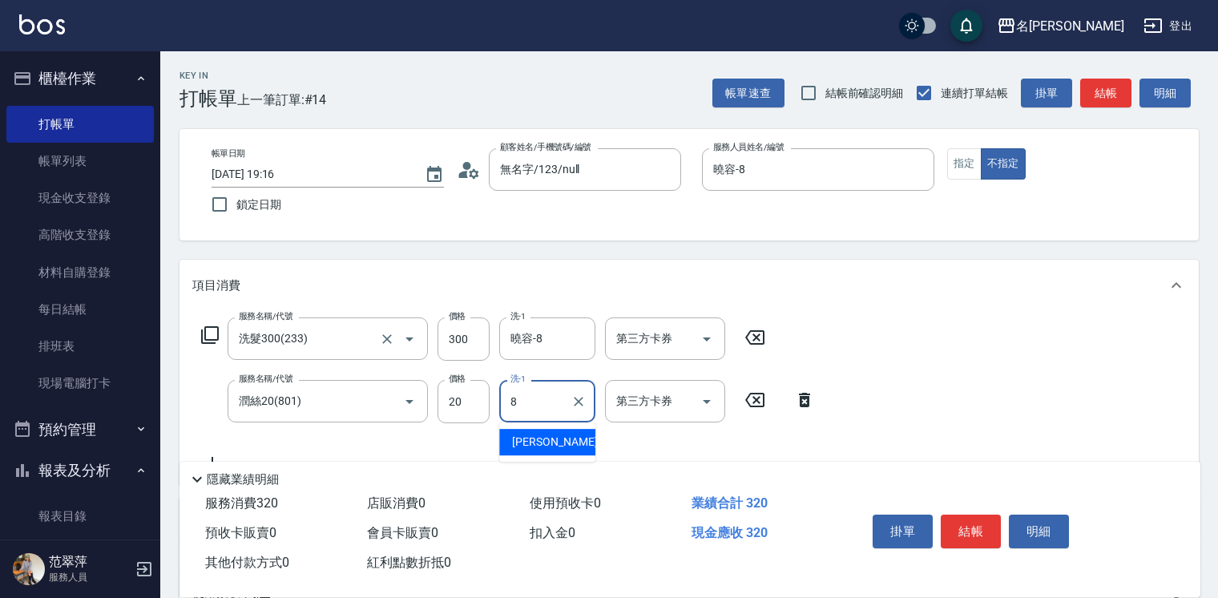
type input "曉容-8"
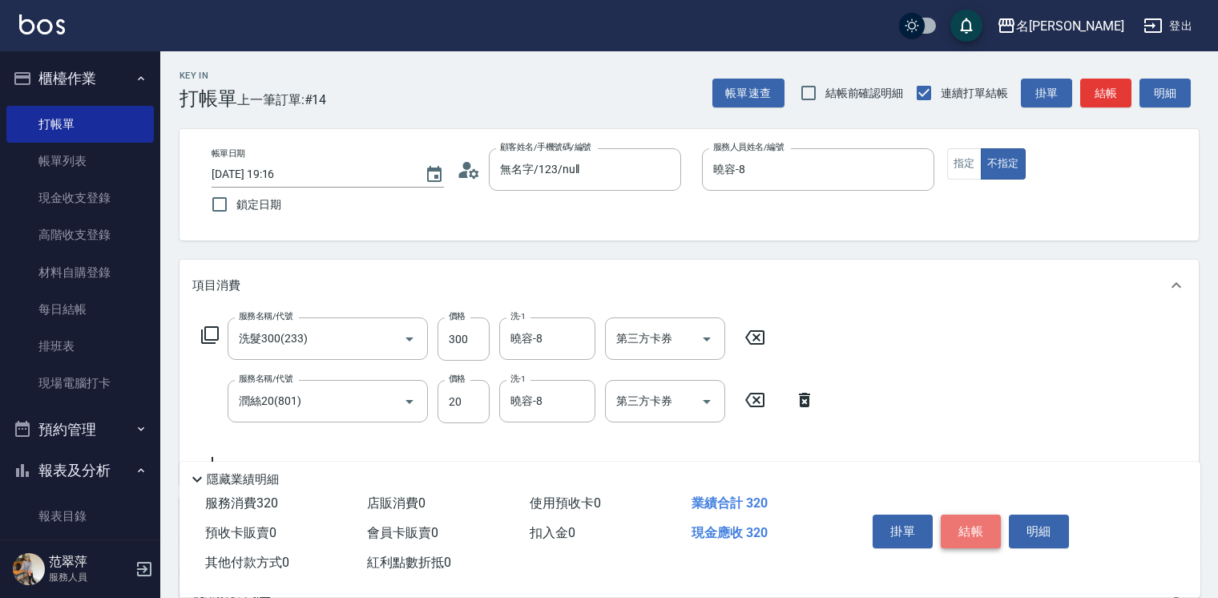
click at [974, 519] on button "結帳" at bounding box center [971, 531] width 60 height 34
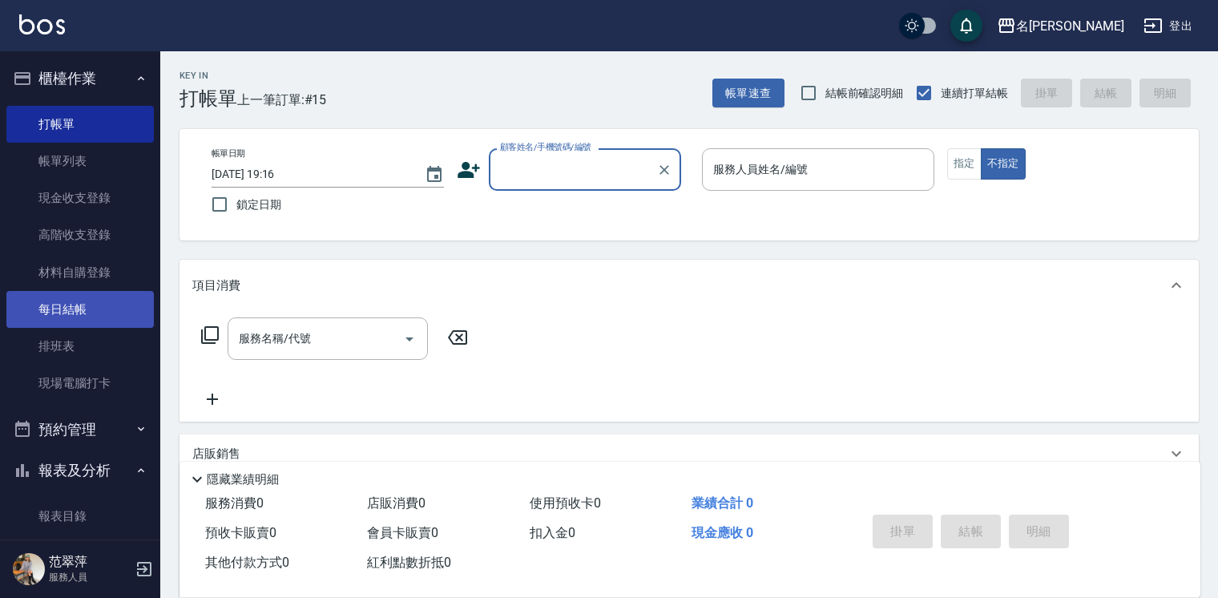
click at [82, 312] on link "每日結帳" at bounding box center [79, 309] width 147 height 37
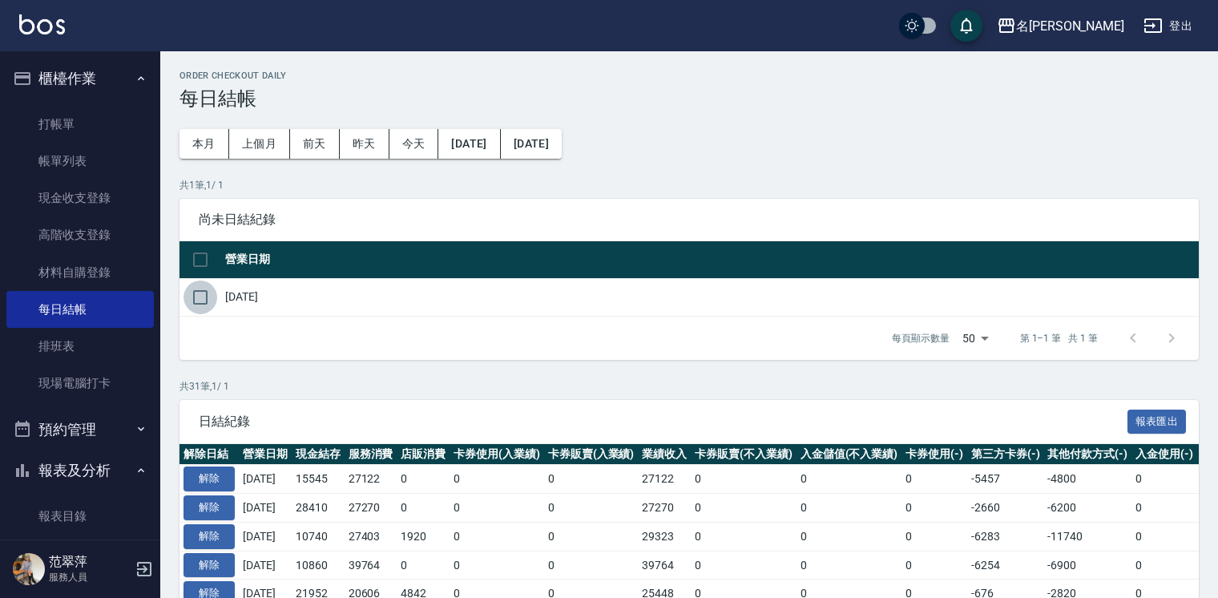
click at [202, 294] on input "checkbox" at bounding box center [200, 297] width 34 height 34
checkbox input "true"
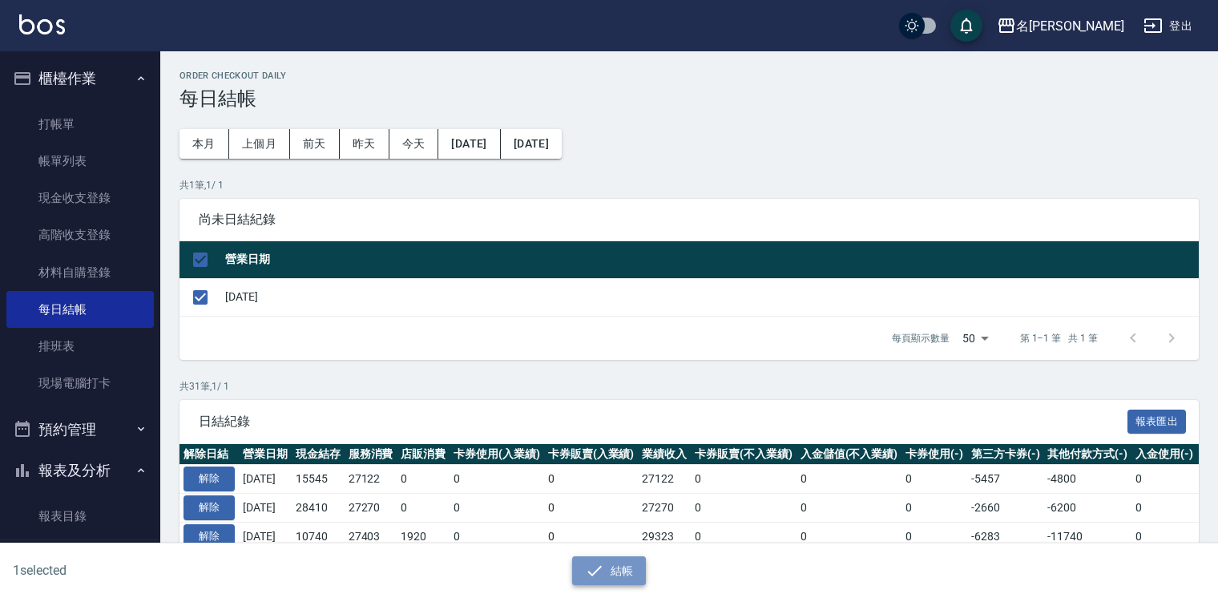
click at [623, 571] on button "結帳" at bounding box center [609, 571] width 75 height 30
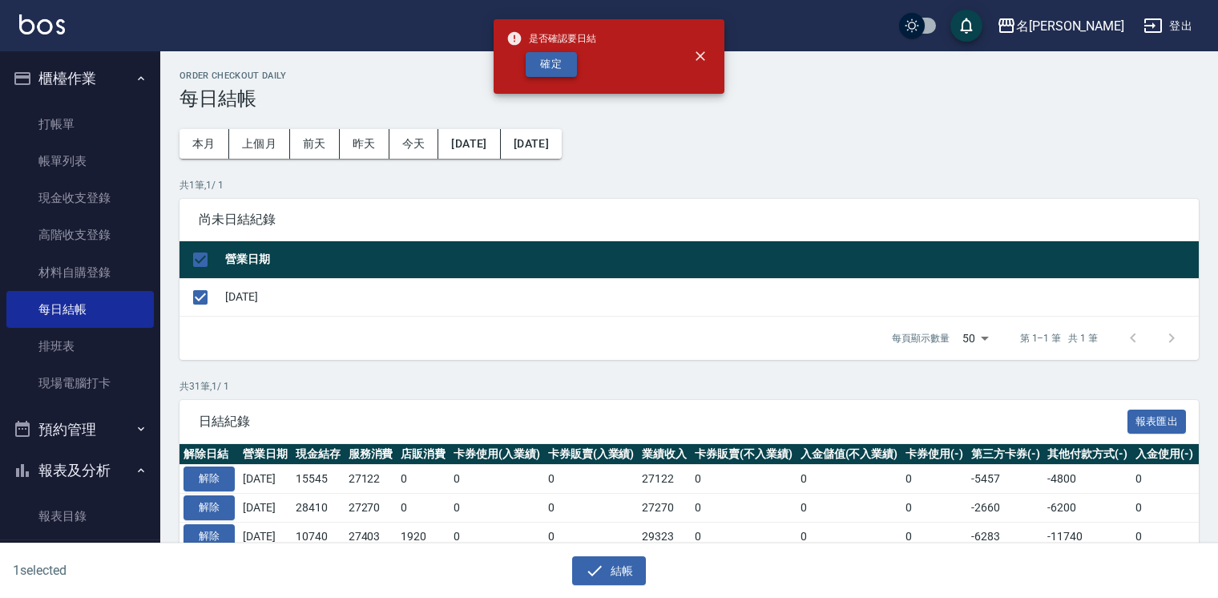
click at [554, 64] on button "確定" at bounding box center [551, 64] width 51 height 25
checkbox input "false"
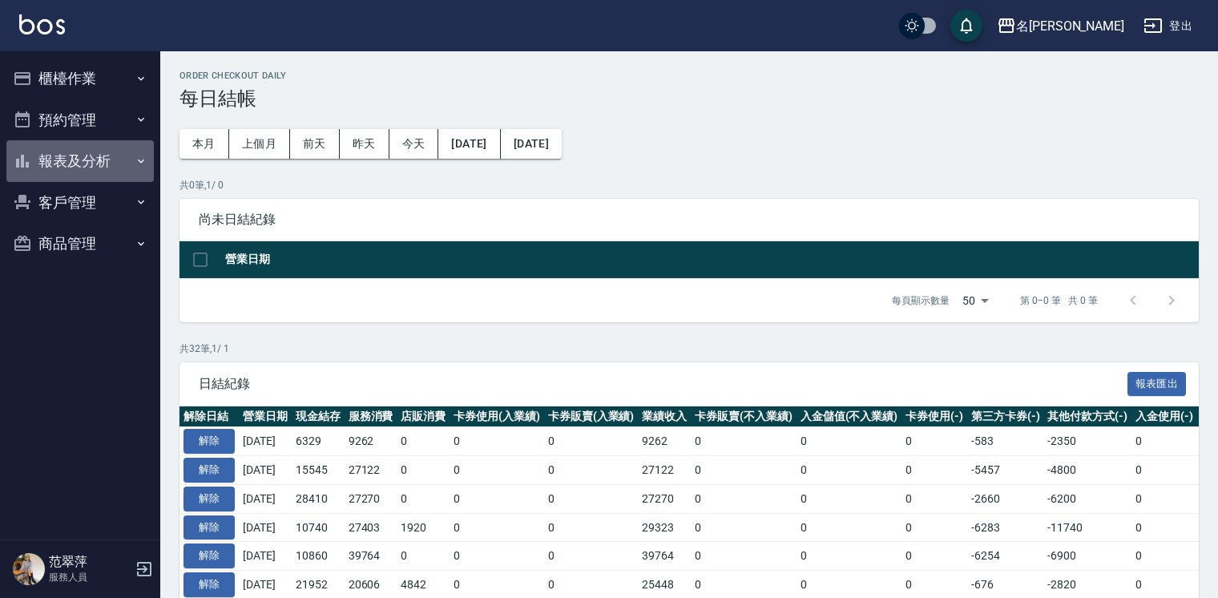
click at [54, 161] on button "報表及分析" at bounding box center [79, 161] width 147 height 42
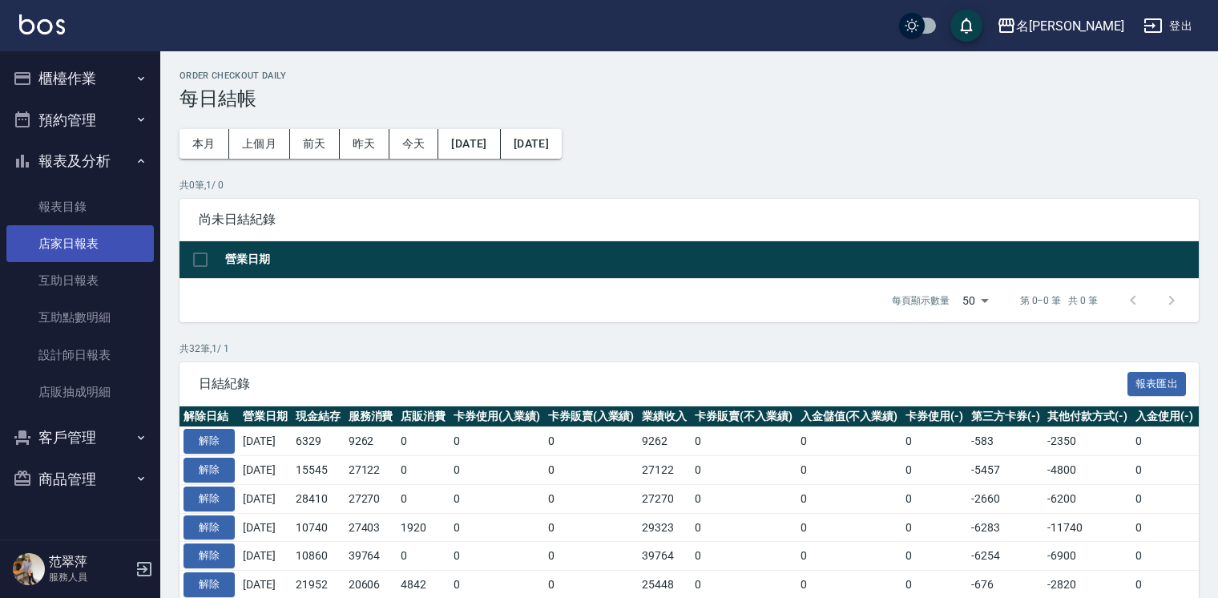
click at [80, 249] on link "店家日報表" at bounding box center [79, 243] width 147 height 37
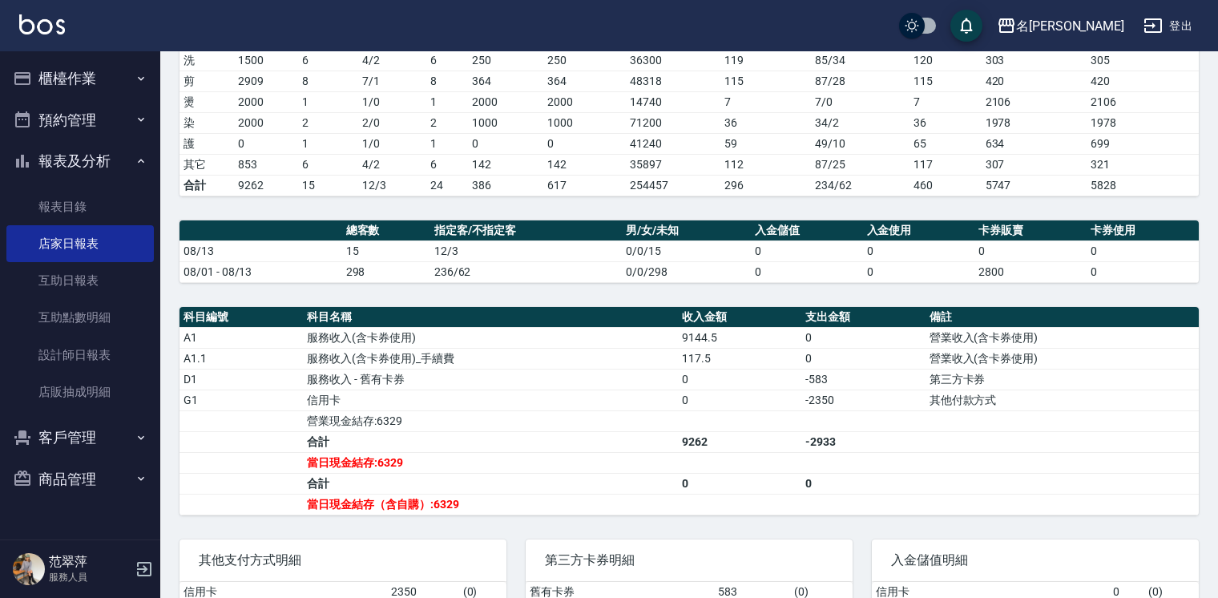
scroll to position [332, 0]
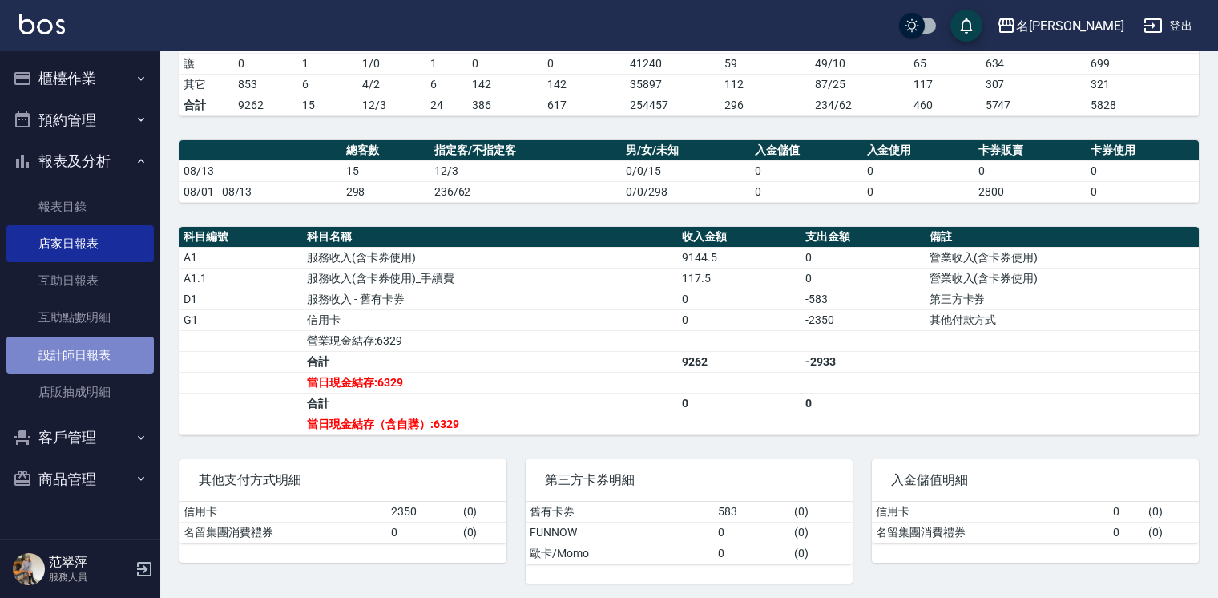
click at [47, 365] on link "設計師日報表" at bounding box center [79, 354] width 147 height 37
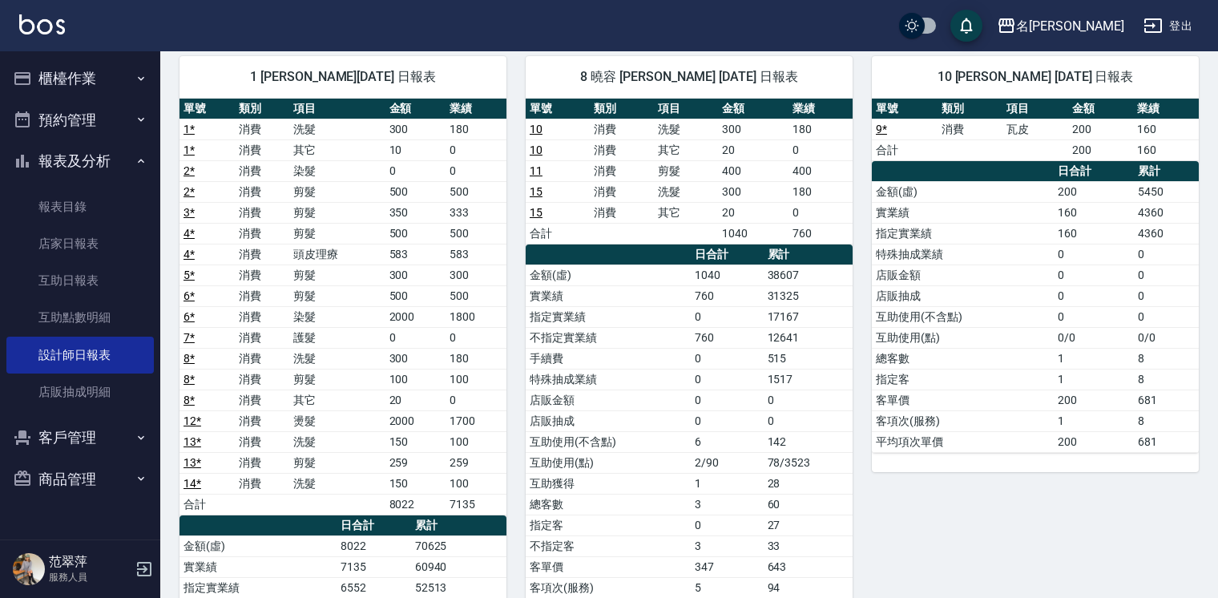
scroll to position [103, 0]
